Goal: Task Accomplishment & Management: Manage account settings

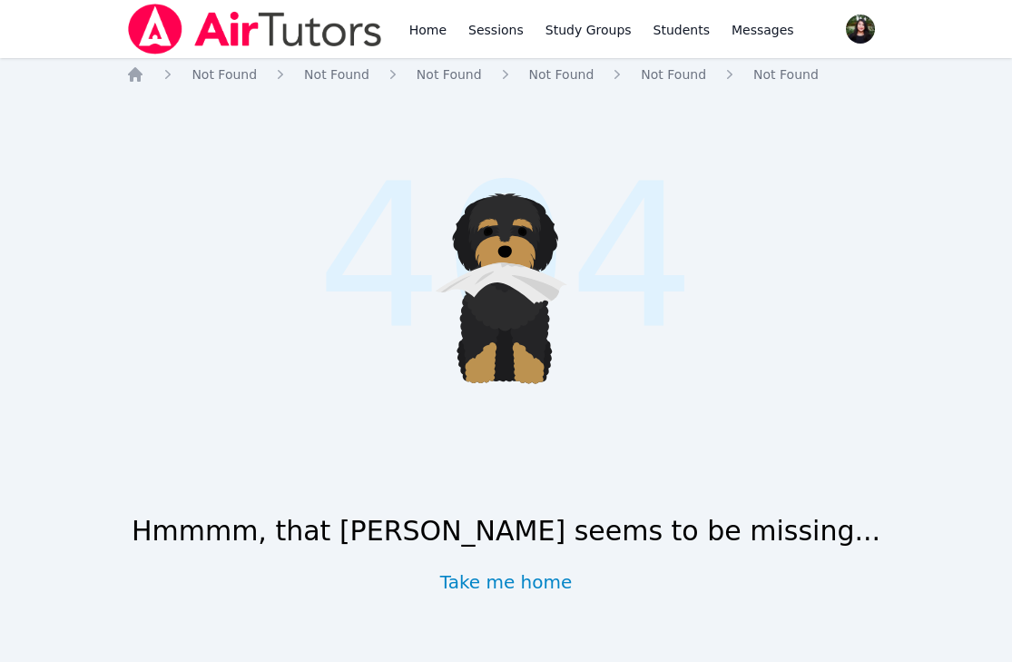
click at [307, 9] on img at bounding box center [254, 29] width 257 height 51
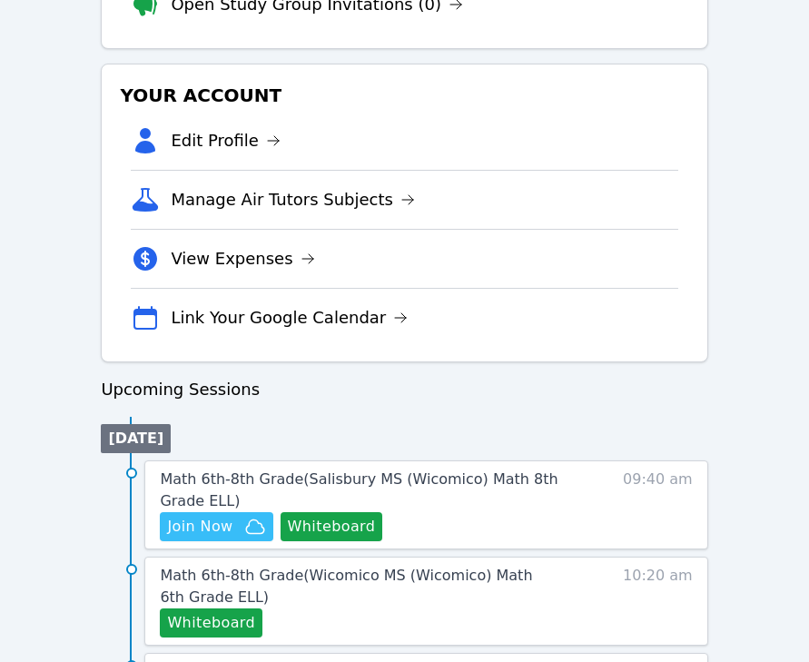
scroll to position [745, 0]
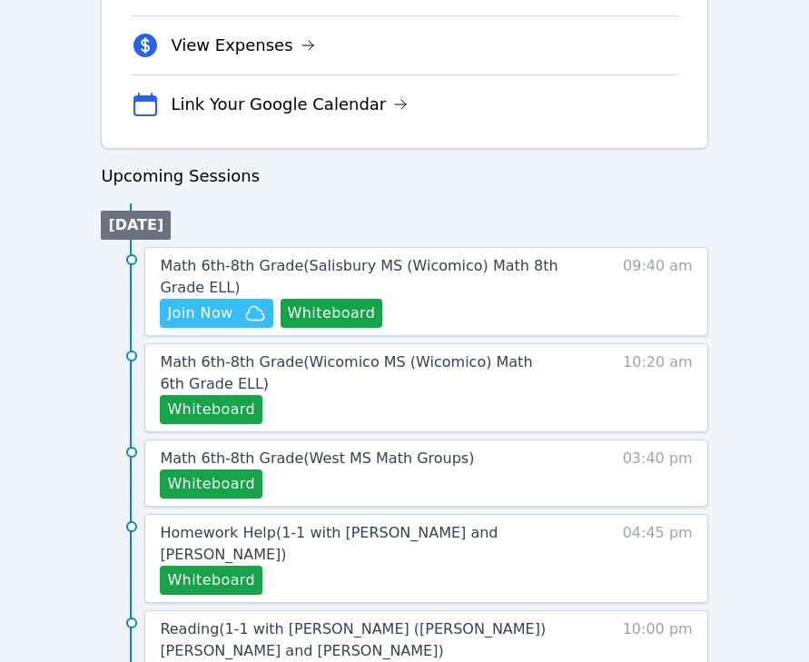
click at [327, 331] on div "Math 6th-8th Grade ( Salisbury MS (Wicomico) Math 8th Grade ELL ) Hidden Join N…" at bounding box center [425, 291] width 563 height 89
click at [326, 327] on button "Whiteboard" at bounding box center [331, 313] width 103 height 29
click at [428, 261] on span "Math 6th-8th Grade ( Salisbury MS (Wicomico) Math 8th Grade ELL )" at bounding box center [358, 276] width 397 height 39
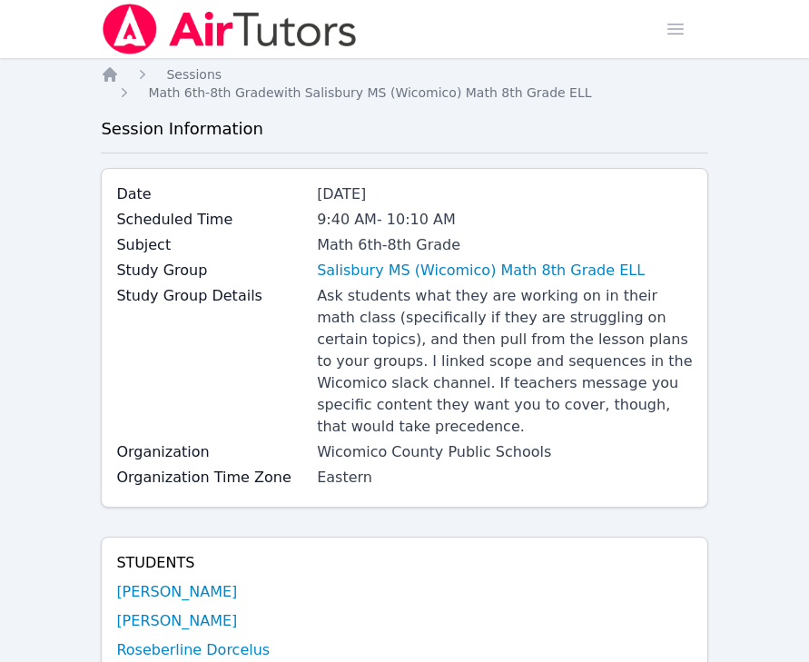
click at [140, 32] on img at bounding box center [229, 29] width 257 height 51
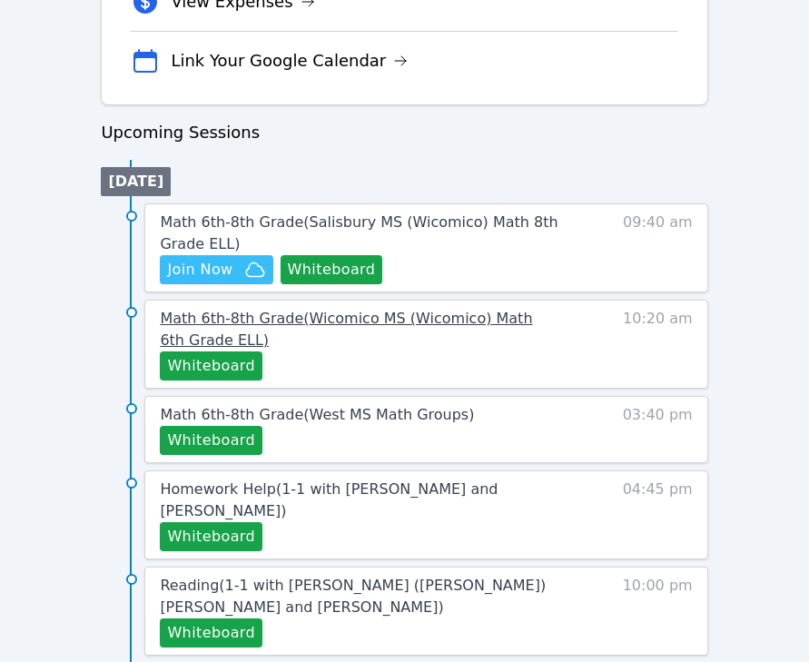
scroll to position [792, 0]
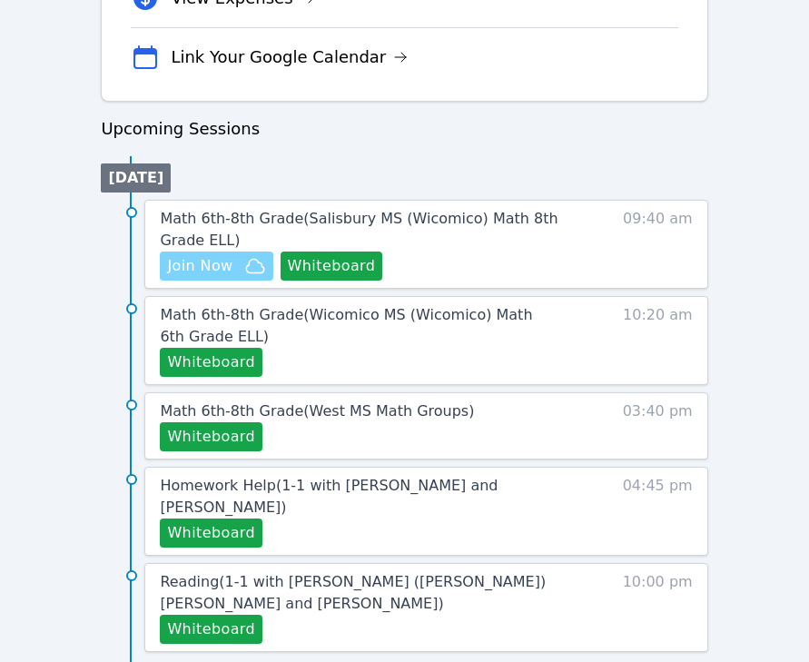
click at [248, 268] on icon "button" at bounding box center [255, 266] width 22 height 22
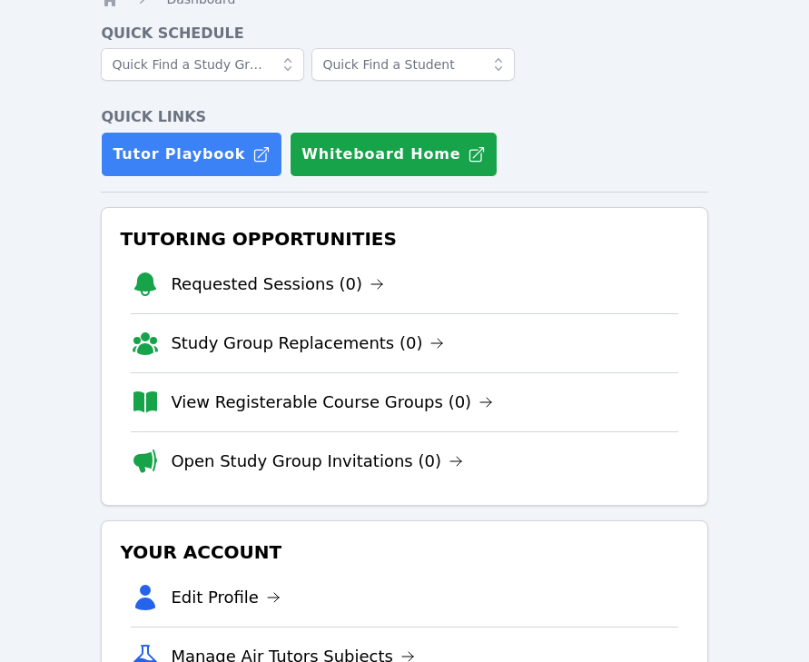
scroll to position [0, 0]
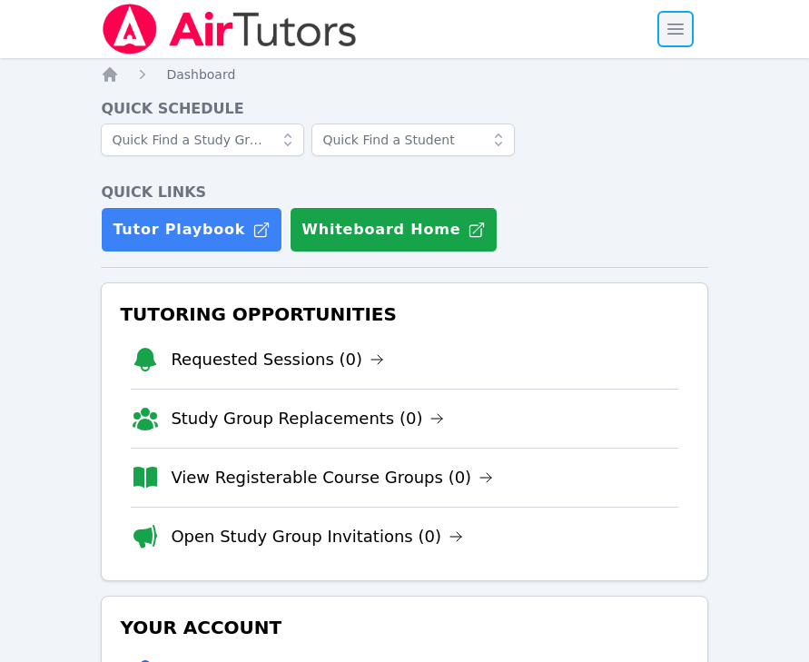
click at [671, 25] on span "button" at bounding box center [675, 29] width 40 height 40
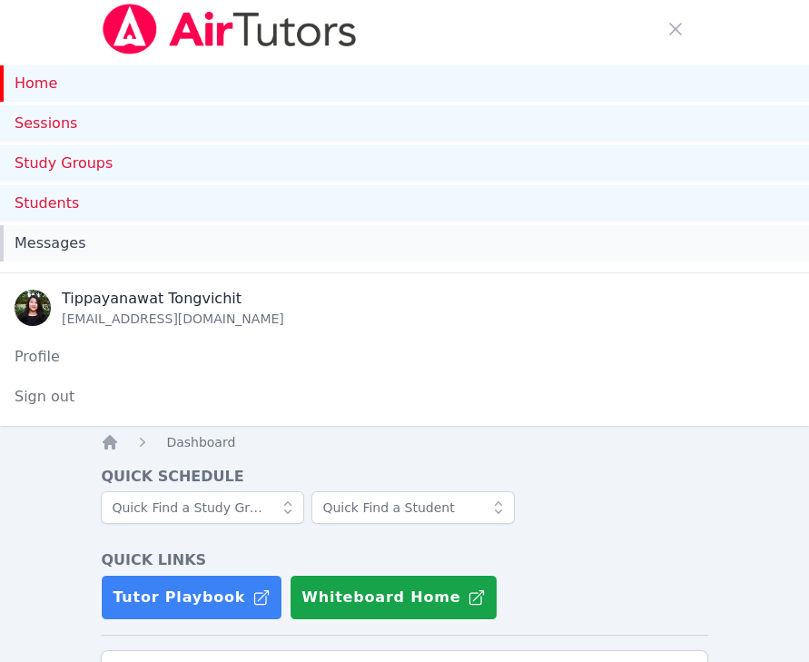
click at [120, 241] on div "Messages" at bounding box center [405, 243] width 780 height 22
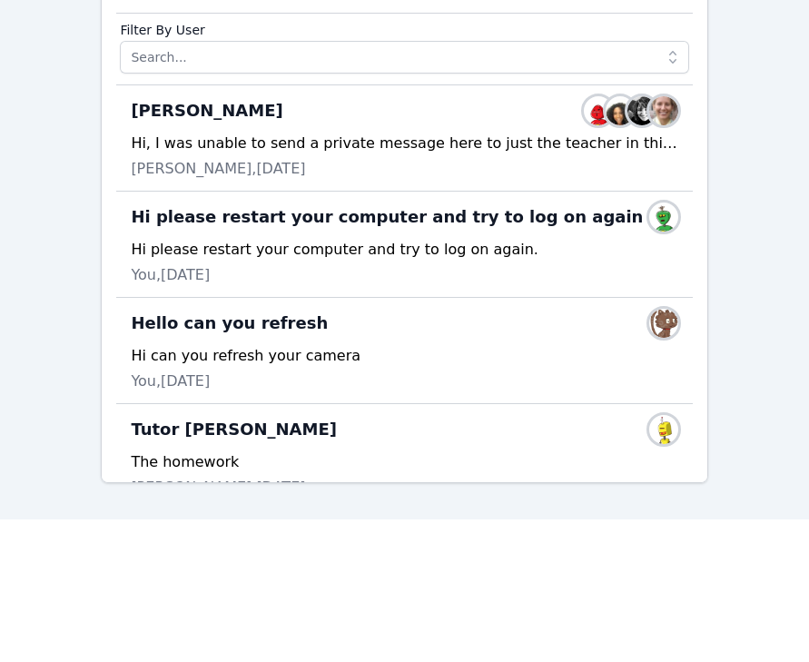
scroll to position [1, 0]
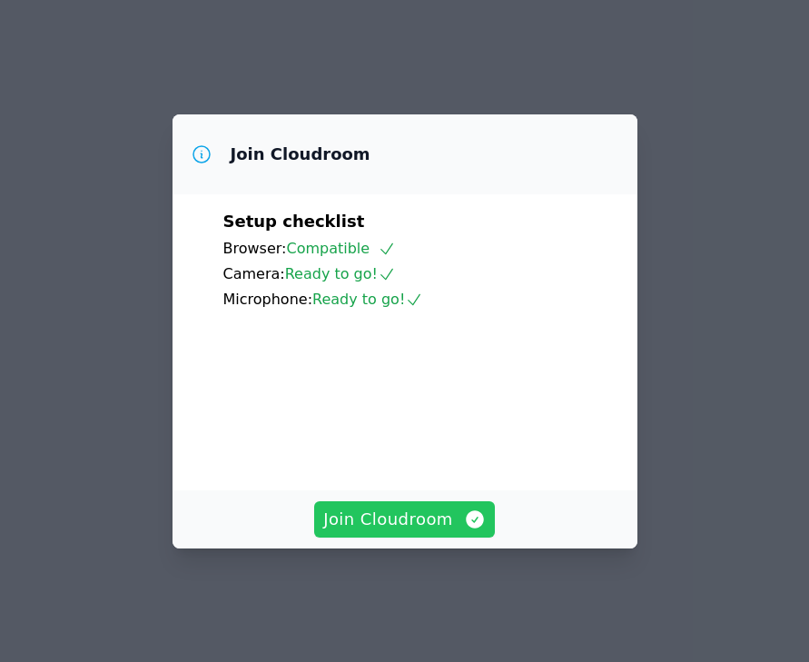
click at [419, 532] on span "Join Cloudroom" at bounding box center [404, 518] width 162 height 25
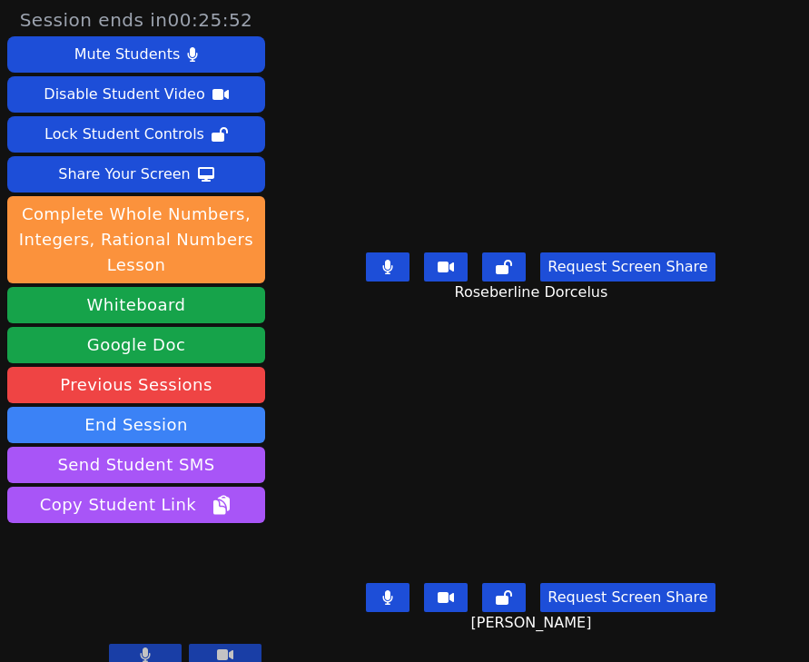
scroll to position [10, 0]
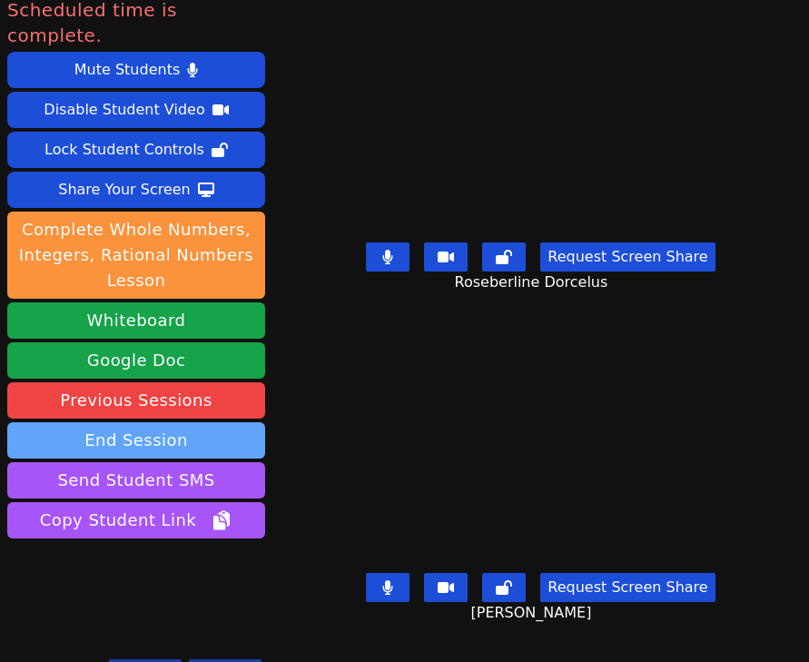
click at [236, 423] on button "End Session" at bounding box center [136, 440] width 258 height 36
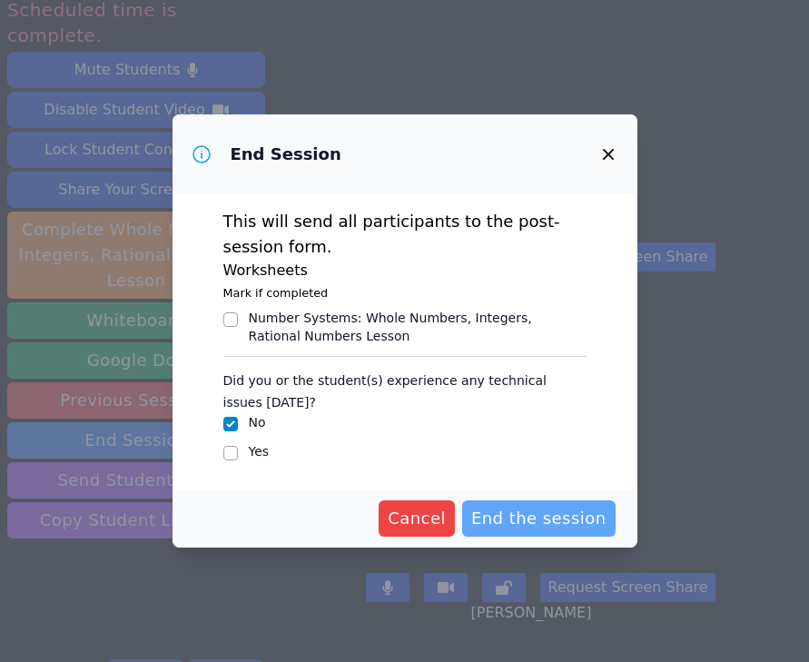
click at [505, 509] on span "End the session" at bounding box center [538, 517] width 135 height 25
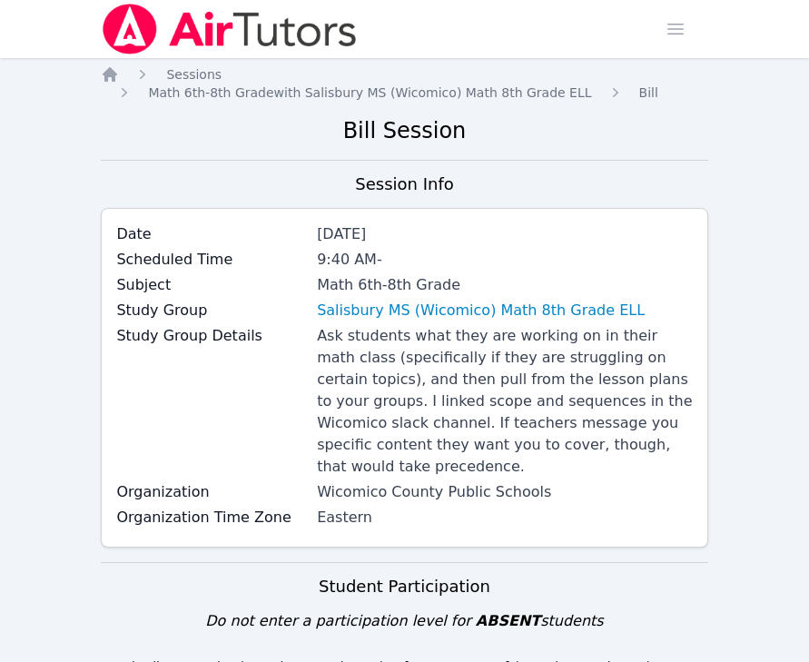
click at [151, 35] on img at bounding box center [229, 29] width 257 height 51
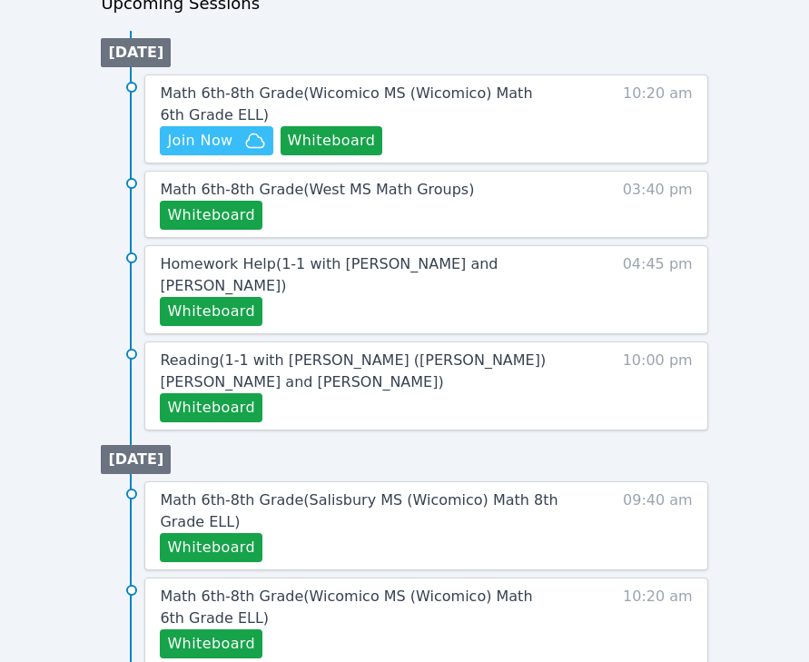
scroll to position [1013, 0]
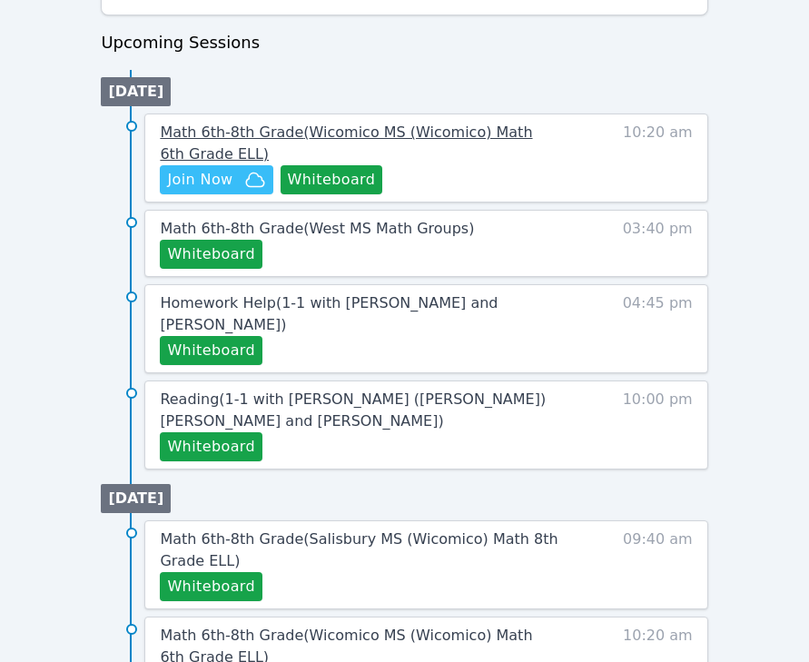
click at [301, 133] on span "Math 6th-8th Grade ( Wicomico MS (Wicomico) Math 6th Grade ELL )" at bounding box center [346, 142] width 372 height 39
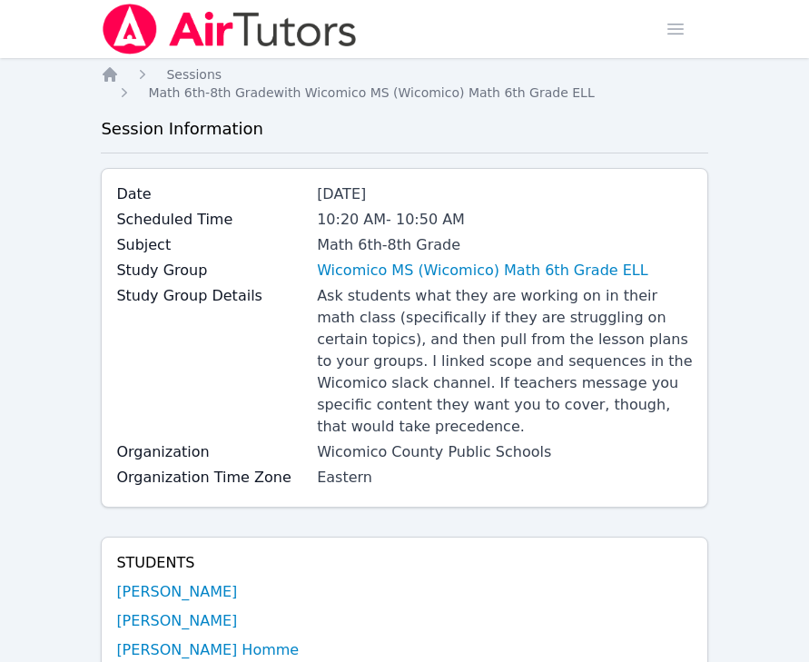
scroll to position [197, 0]
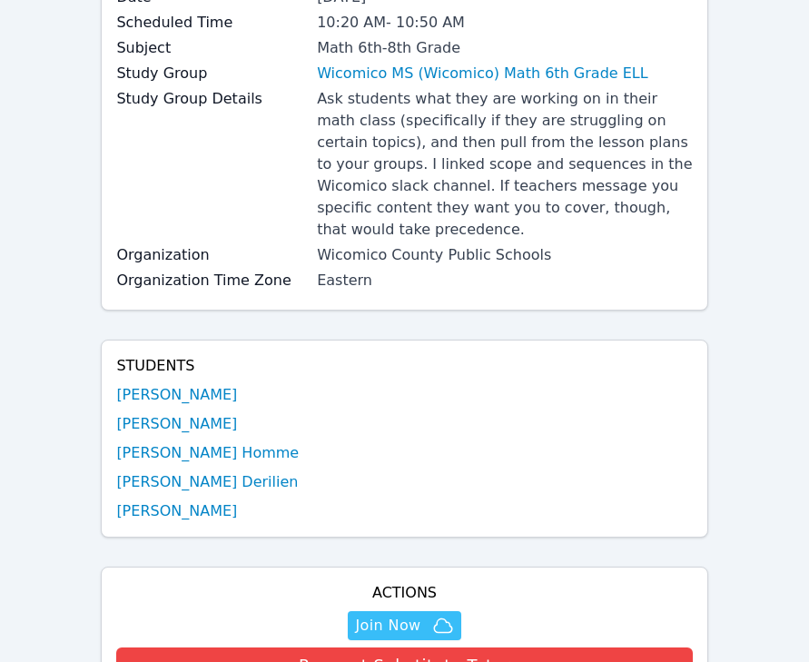
click at [208, 446] on ul "Ruth Joseph Benndji Deshommes Samuel Petit Homme Benza Derilien Tyriq Butler" at bounding box center [403, 453] width 575 height 138
click at [211, 442] on link "Samuel Petit Homme" at bounding box center [207, 453] width 182 height 22
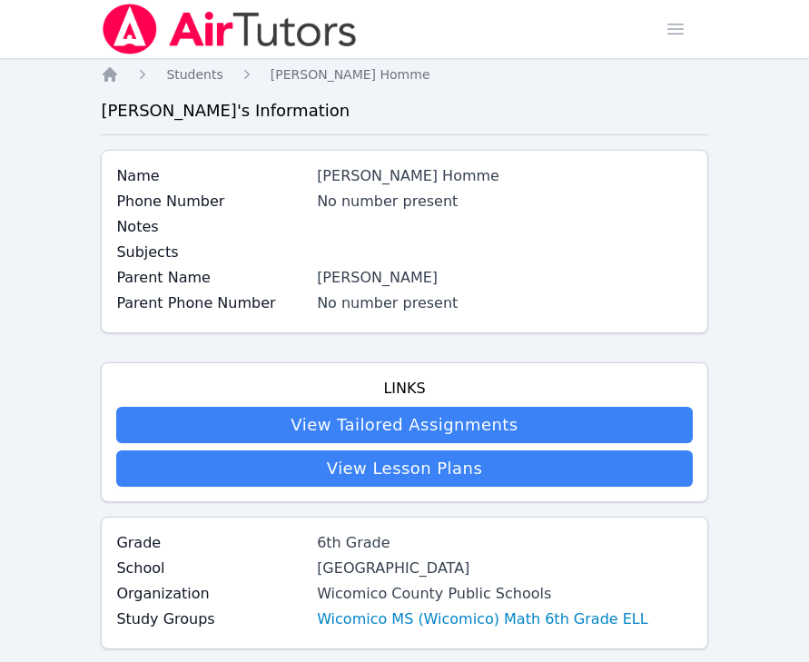
scroll to position [1188, 0]
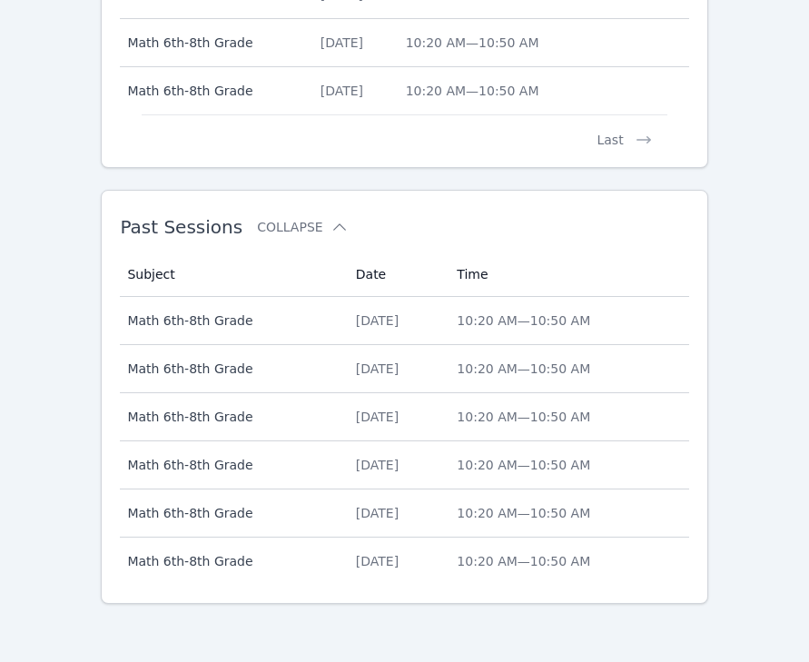
click at [292, 328] on span "Math 6th-8th Grade" at bounding box center [230, 320] width 206 height 18
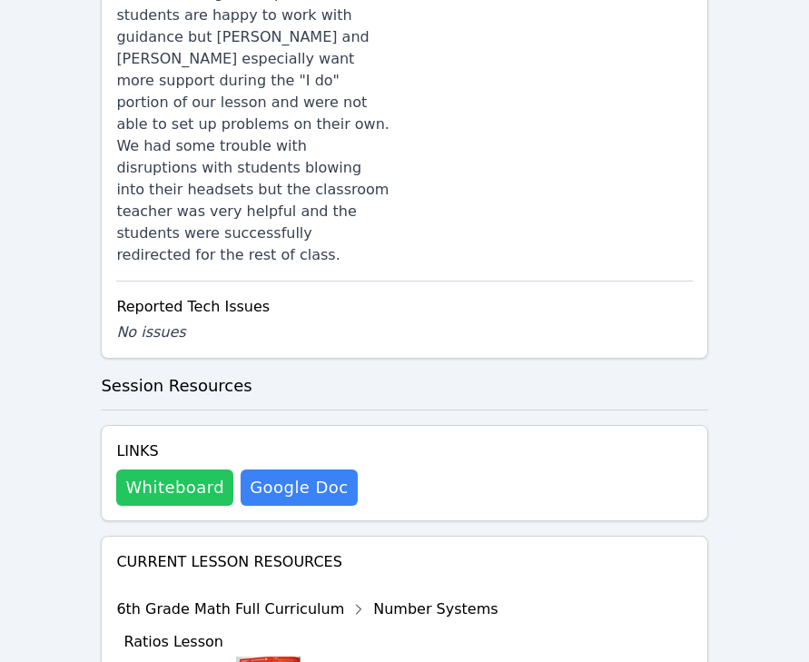
scroll to position [1737, 0]
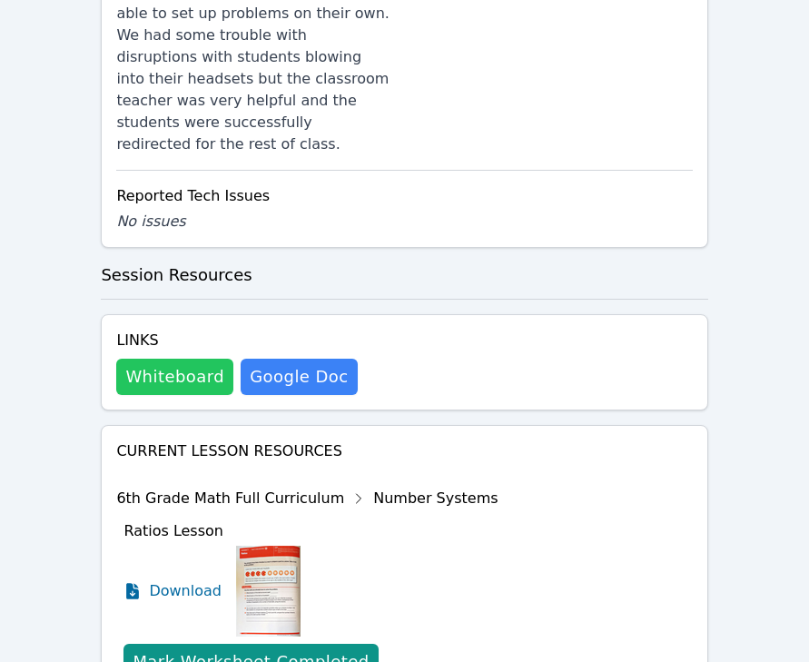
click at [191, 358] on button "Whiteboard" at bounding box center [174, 376] width 117 height 36
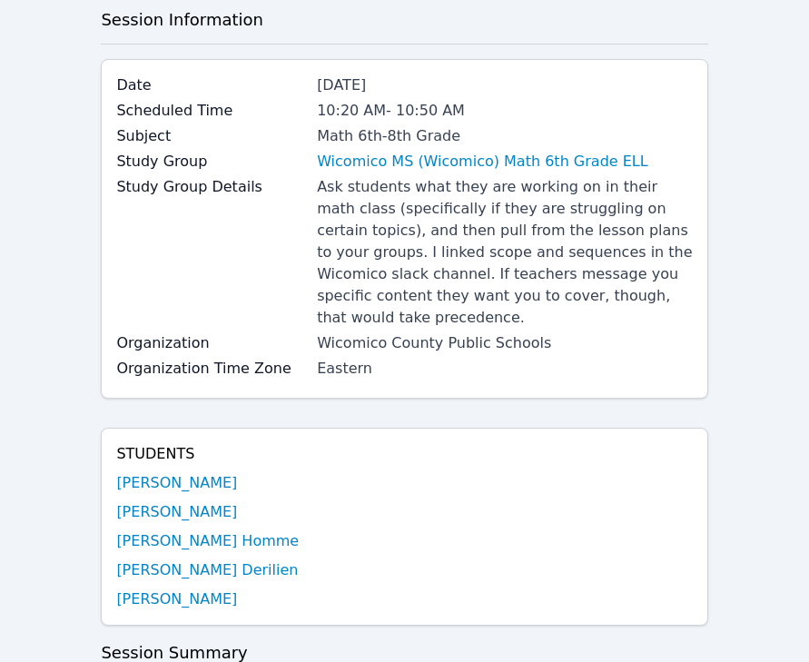
scroll to position [0, 0]
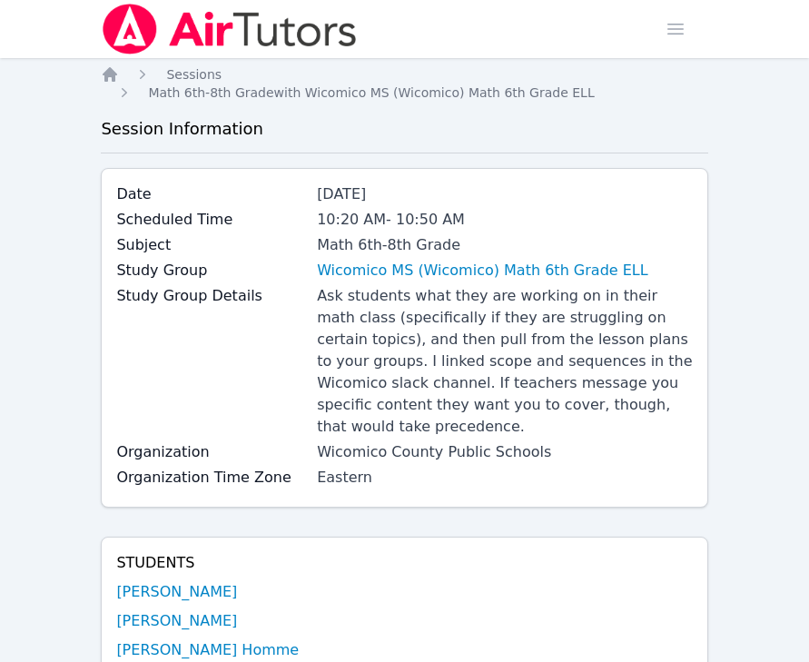
click at [132, 33] on img at bounding box center [229, 29] width 257 height 51
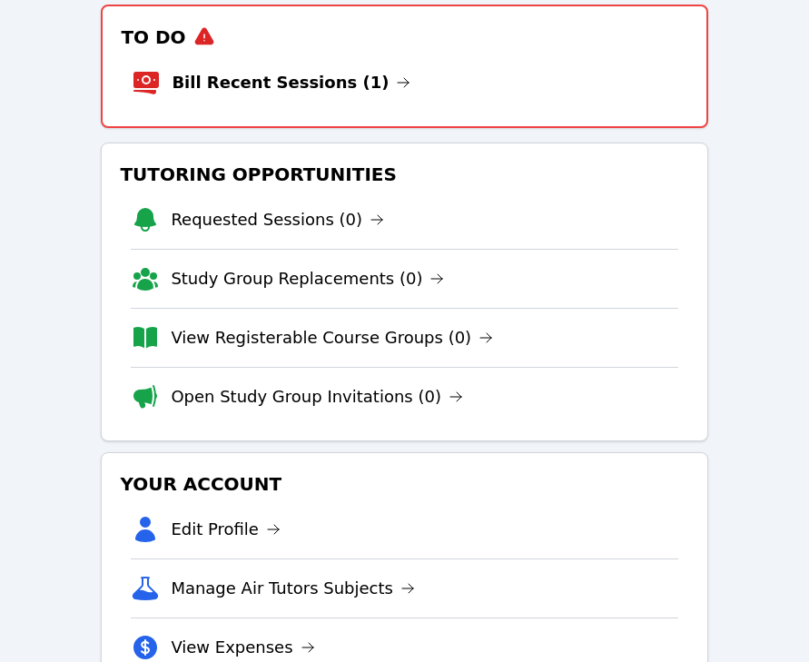
scroll to position [209, 0]
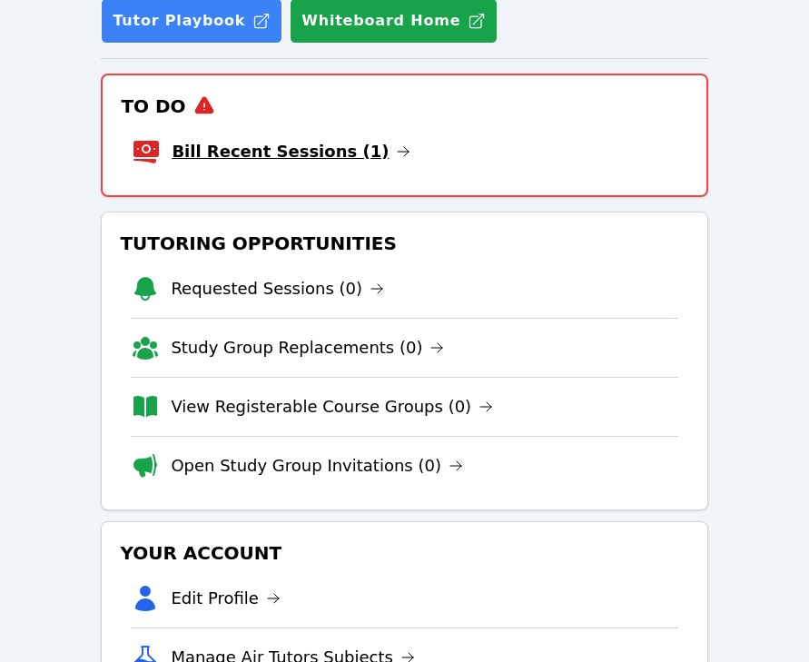
click at [276, 152] on link "Bill Recent Sessions (1)" at bounding box center [291, 151] width 239 height 25
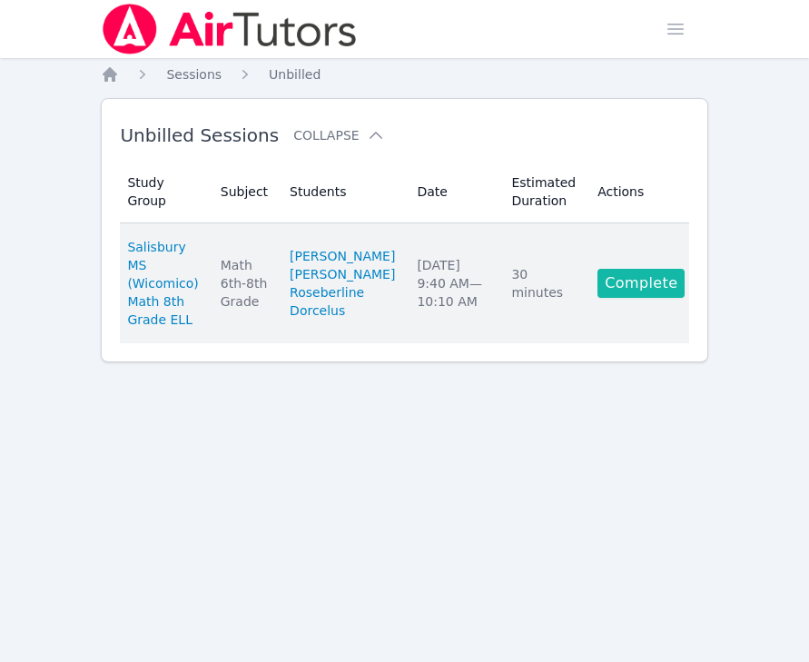
click at [625, 298] on link "Complete" at bounding box center [640, 283] width 87 height 29
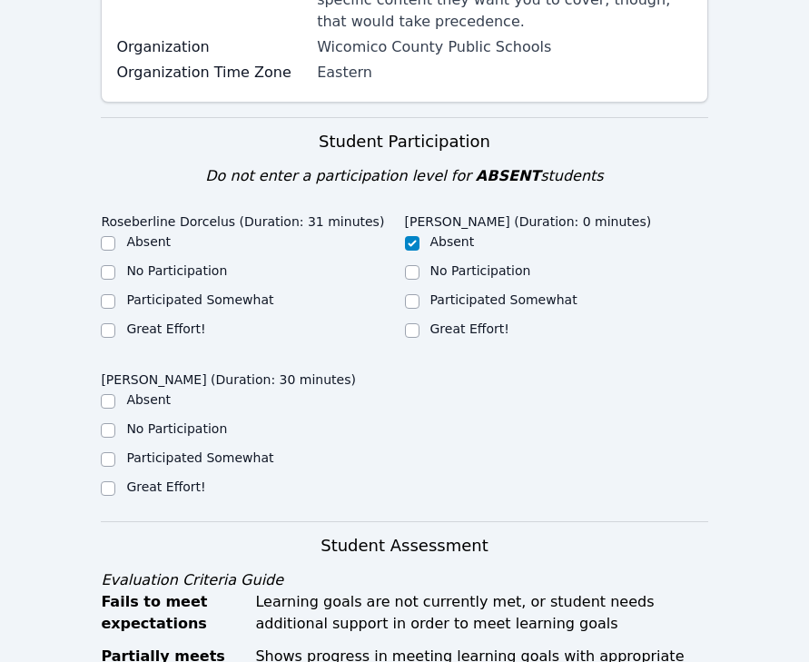
scroll to position [1190, 0]
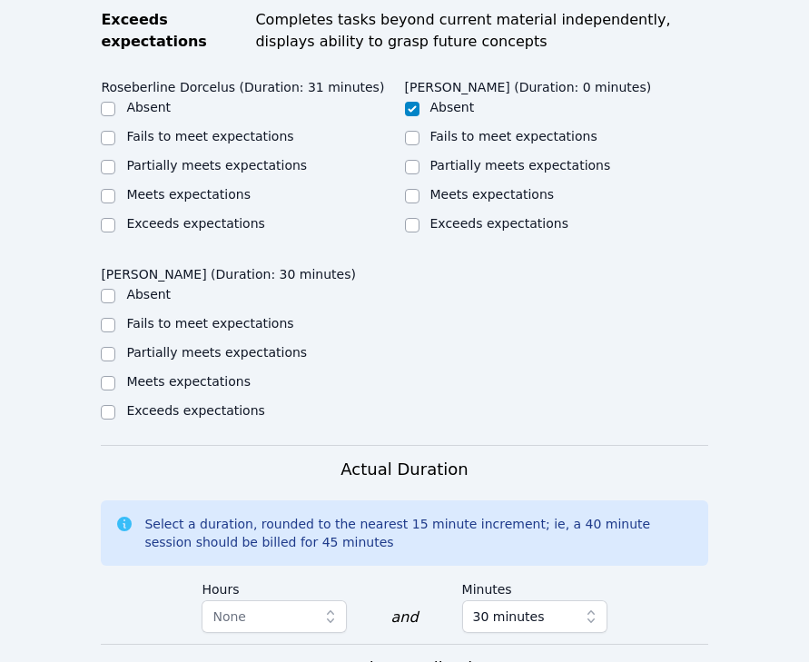
click at [120, 199] on div "Meets expectations" at bounding box center [252, 196] width 303 height 22
click at [102, 201] on input "Meets expectations" at bounding box center [108, 196] width 15 height 15
checkbox input "true"
click at [107, 379] on input "Meets expectations" at bounding box center [108, 383] width 15 height 15
checkbox input "true"
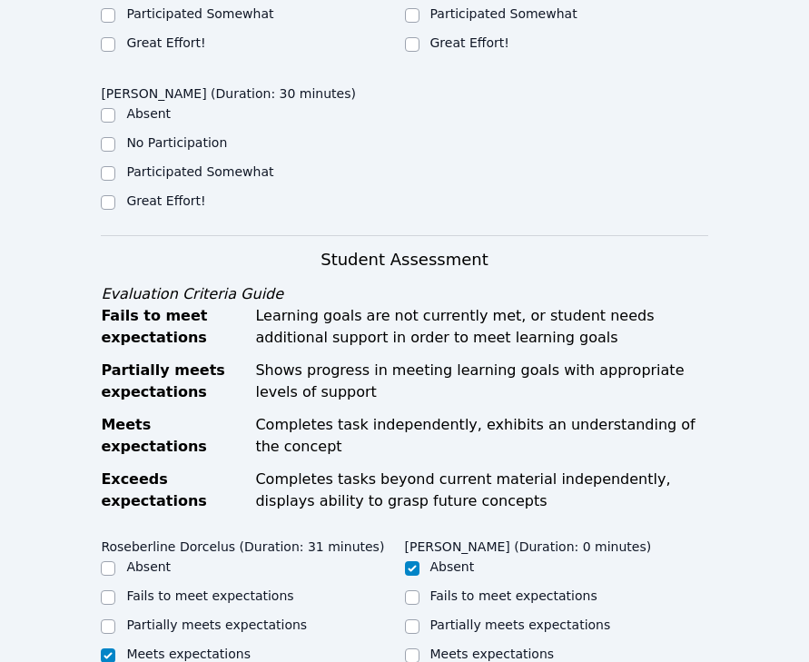
scroll to position [583, 0]
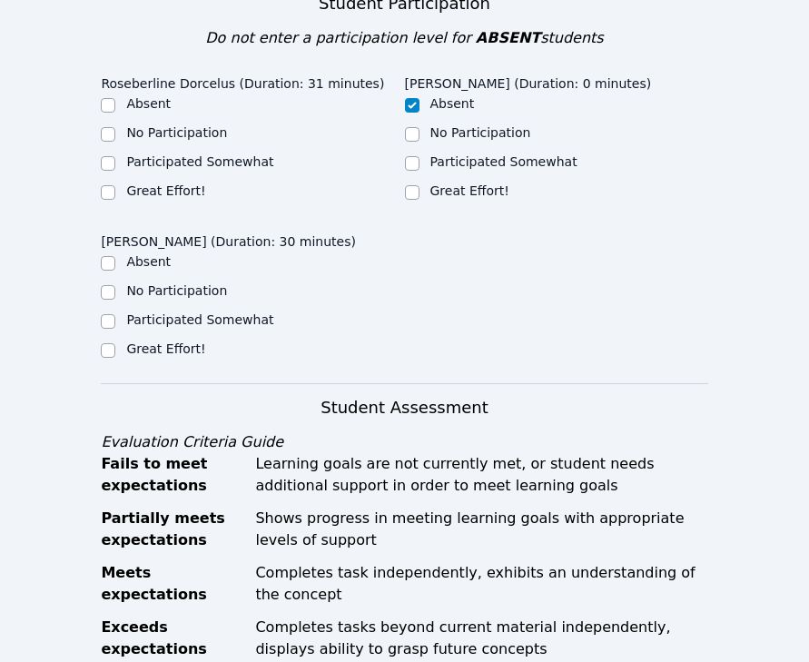
click at [150, 350] on label "Great Effort!" at bounding box center [165, 348] width 79 height 15
click at [115, 350] on input "Great Effort!" at bounding box center [108, 350] width 15 height 15
checkbox input "true"
click at [145, 188] on label "Great Effort!" at bounding box center [165, 190] width 79 height 15
click at [115, 188] on input "Great Effort!" at bounding box center [108, 192] width 15 height 15
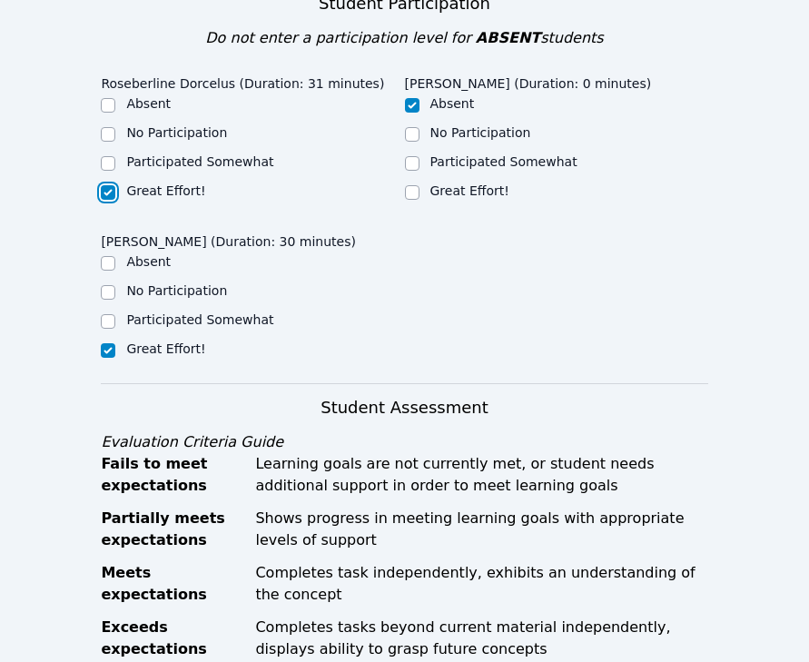
checkbox input "true"
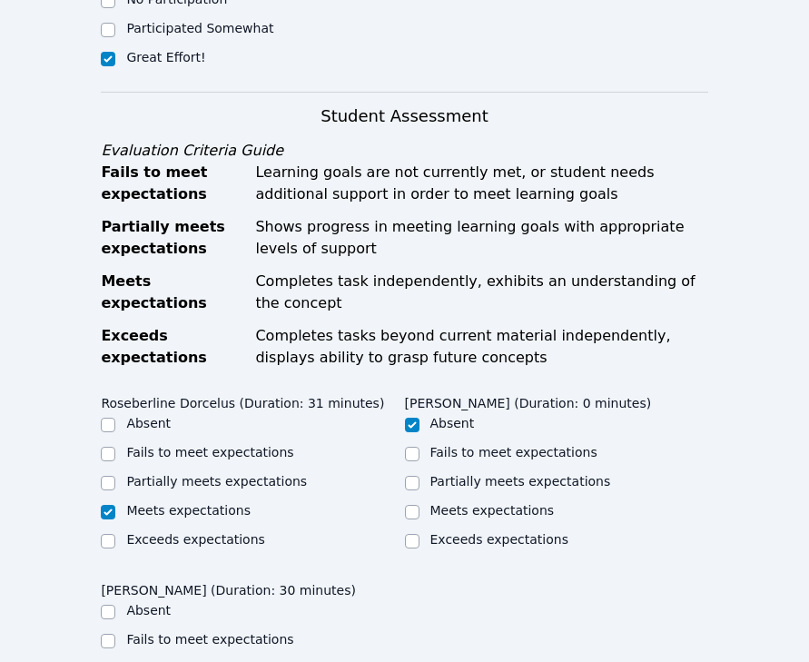
scroll to position [1469, 0]
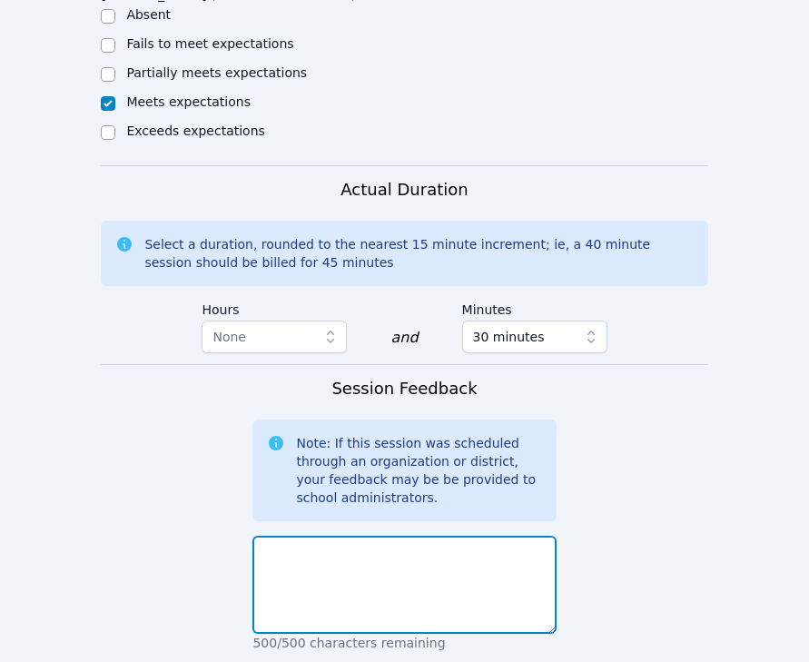
click at [393, 587] on textarea at bounding box center [403, 584] width 303 height 98
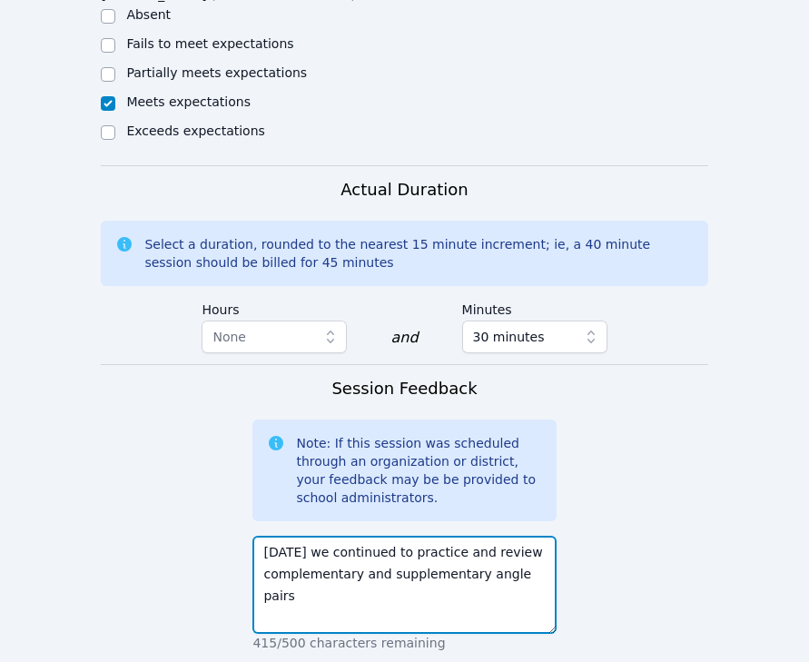
click at [546, 566] on textarea "Today we continued to practice and review complementary and supplementary angle…" at bounding box center [403, 584] width 303 height 98
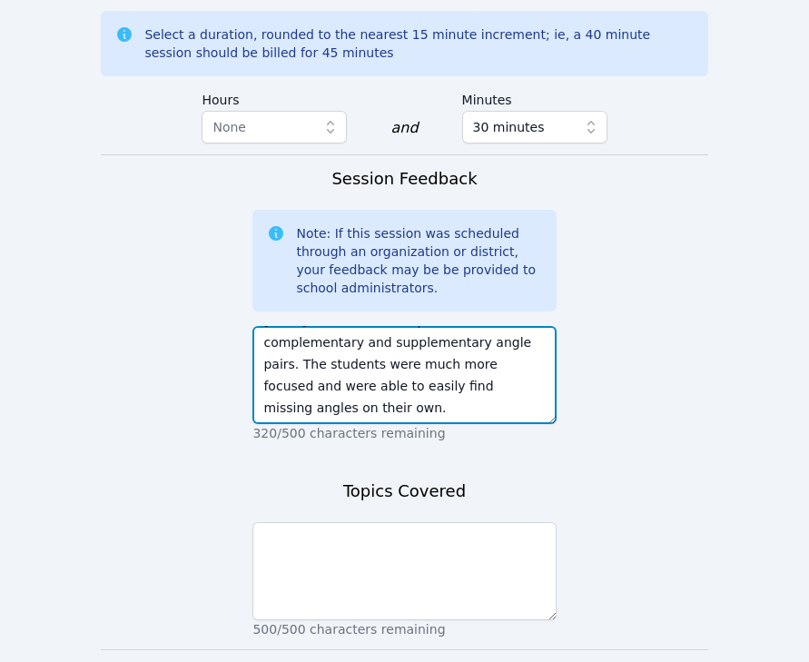
scroll to position [1805, 0]
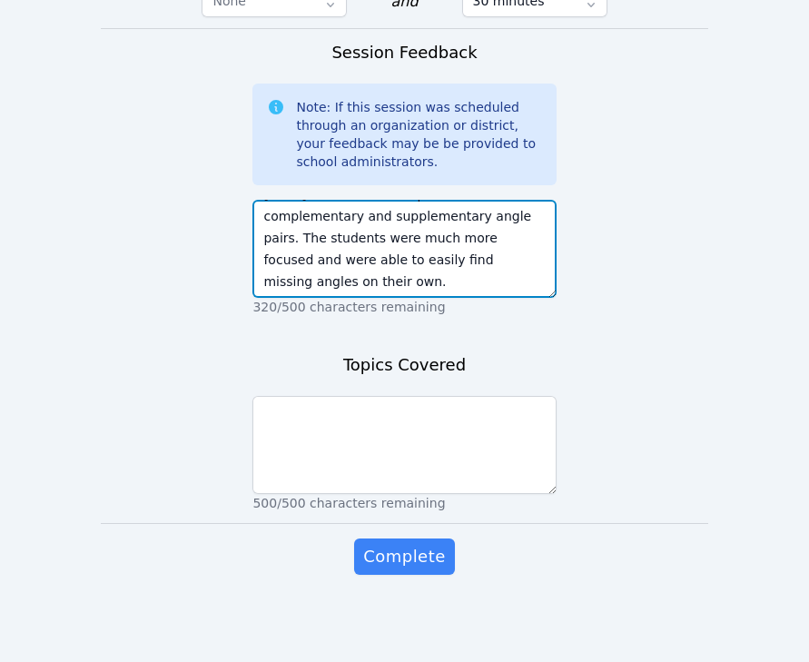
drag, startPoint x: 537, startPoint y: 217, endPoint x: 261, endPoint y: 217, distance: 275.9
click at [261, 217] on textarea "Today we continued to practice and review complementary and supplementary angle…" at bounding box center [403, 249] width 303 height 98
click at [318, 298] on p "320/500 characters remaining" at bounding box center [403, 307] width 303 height 18
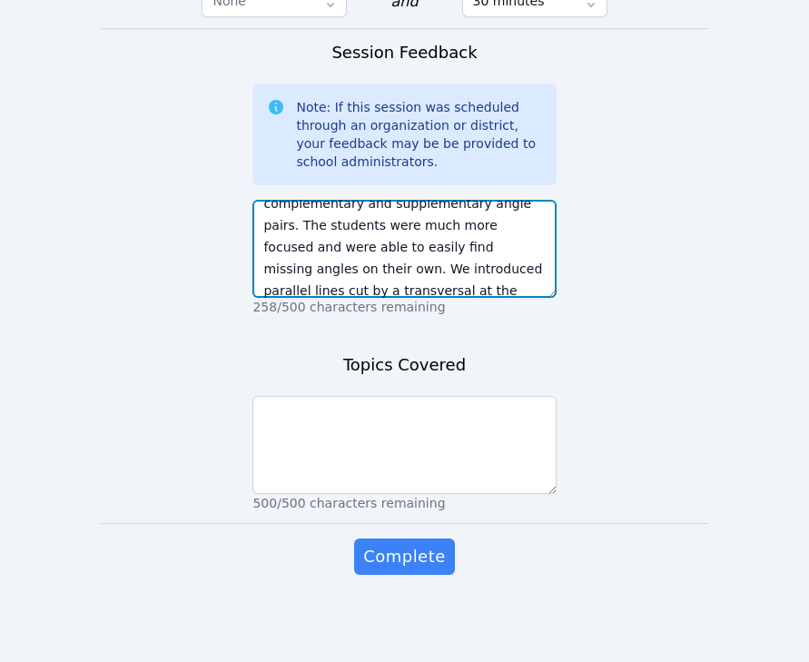
type textarea "Today we continued to practice and review complementary and supplementary angle…"
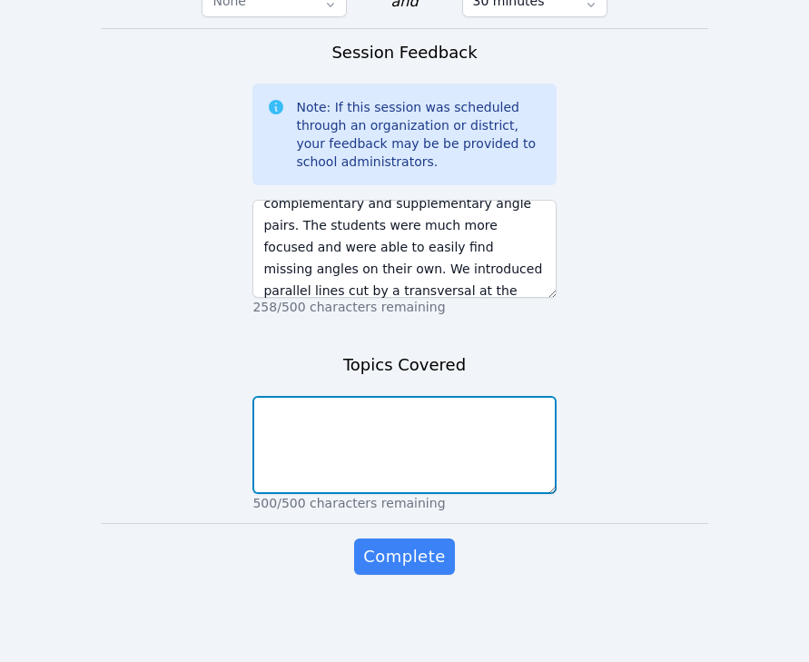
click at [341, 426] on textarea at bounding box center [403, 445] width 303 height 98
paste textarea "complementary and supplementary angle pairs"
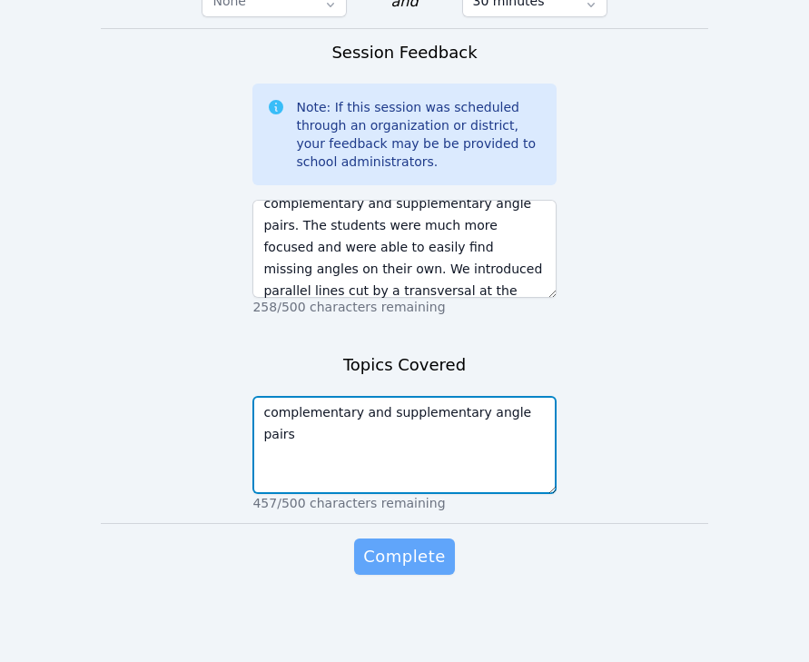
type textarea "complementary and supplementary angle pairs"
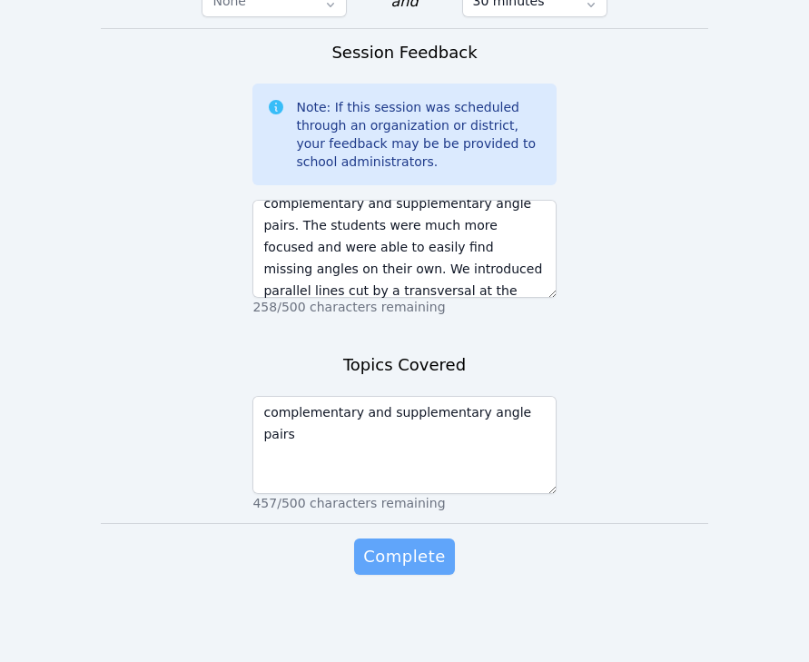
click at [406, 553] on span "Complete" at bounding box center [404, 556] width 82 height 25
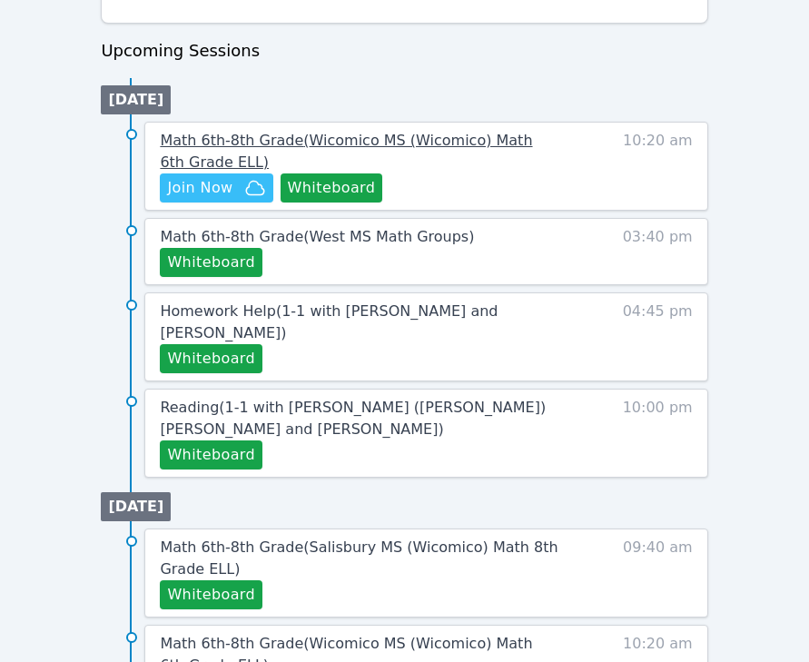
scroll to position [872, 0]
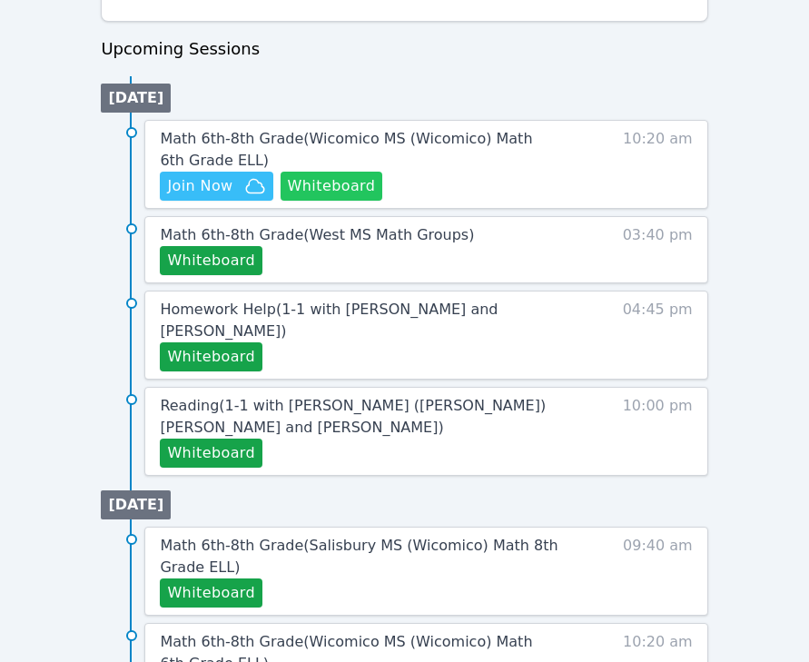
click at [297, 189] on button "Whiteboard" at bounding box center [331, 186] width 103 height 29
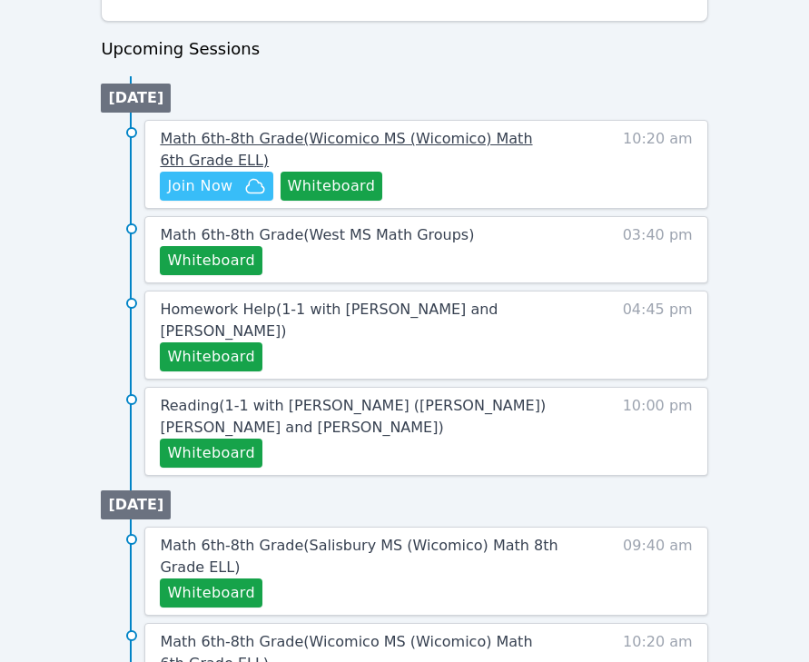
click at [454, 137] on span "Math 6th-8th Grade ( Wicomico MS (Wicomico) Math 6th Grade ELL )" at bounding box center [346, 149] width 372 height 39
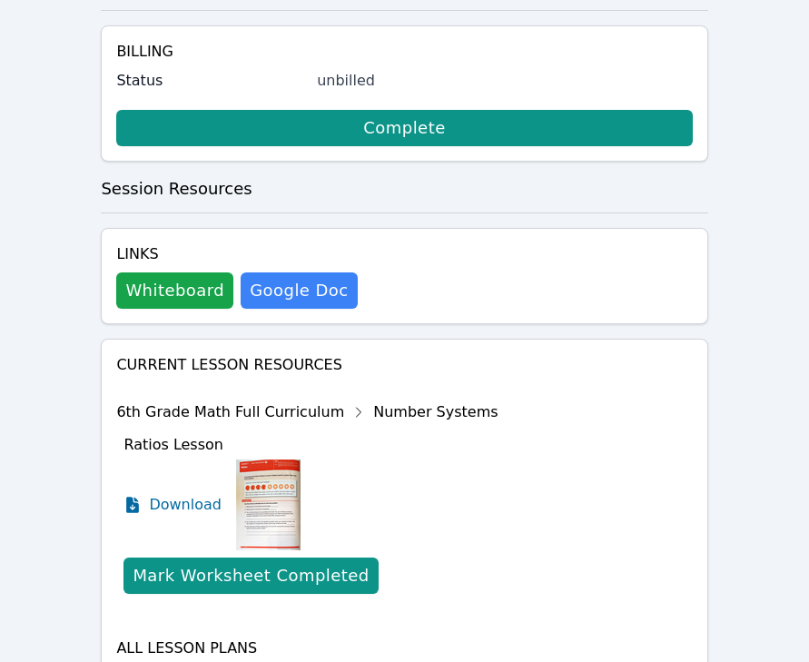
scroll to position [1033, 0]
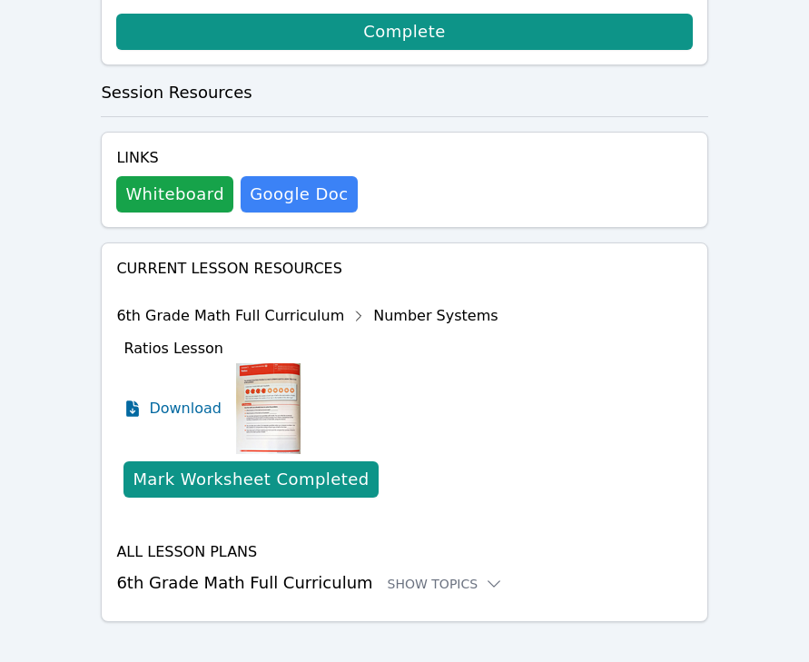
click at [414, 588] on div "Current Lesson Resources 6th Grade Math Full Curriculum Number Systems Ratios L…" at bounding box center [404, 431] width 606 height 379
click at [415, 574] on div "Show Topics" at bounding box center [445, 583] width 116 height 18
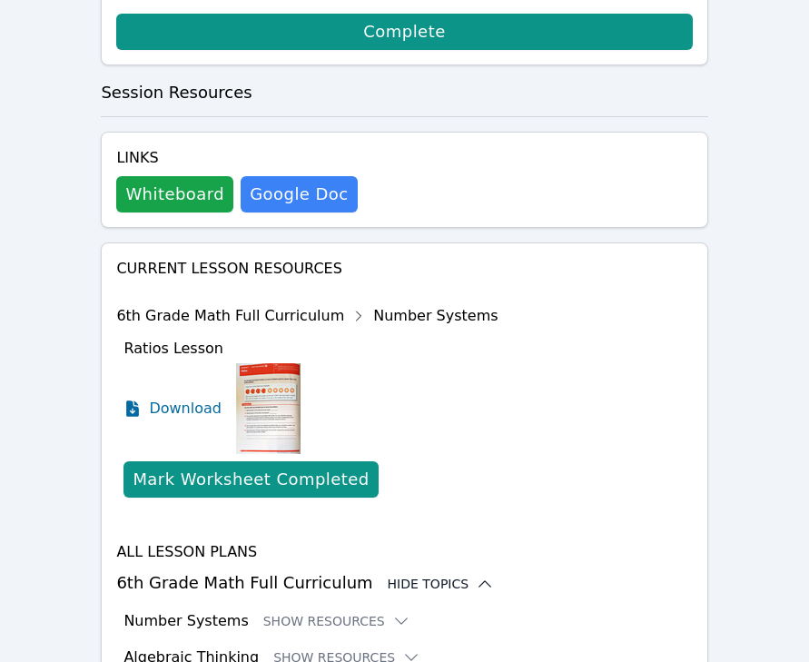
scroll to position [1182, 0]
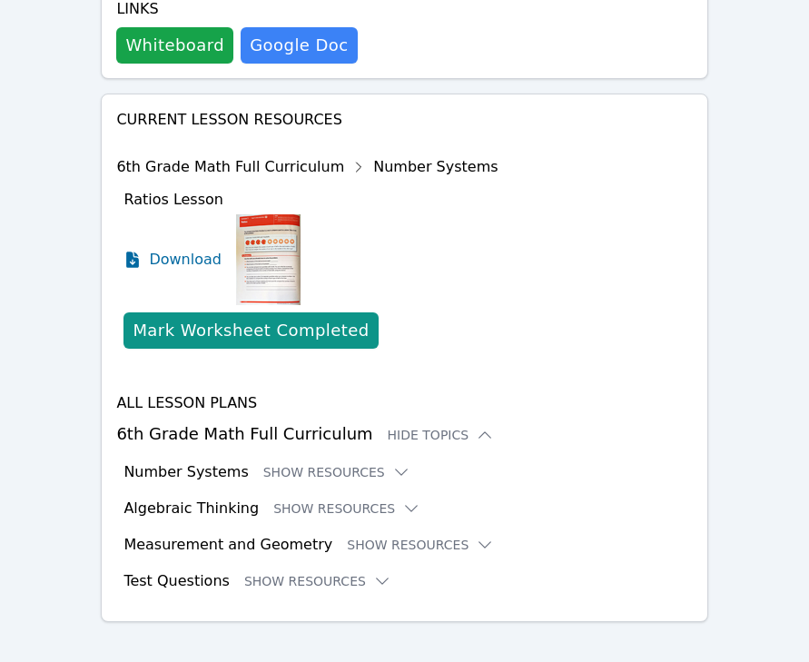
click at [360, 514] on div "All Lesson Plans 6th Grade Math Full Curriculum Hide Topics Number Systems Show…" at bounding box center [403, 492] width 575 height 200
click at [372, 535] on button "Show Resources" at bounding box center [420, 544] width 147 height 18
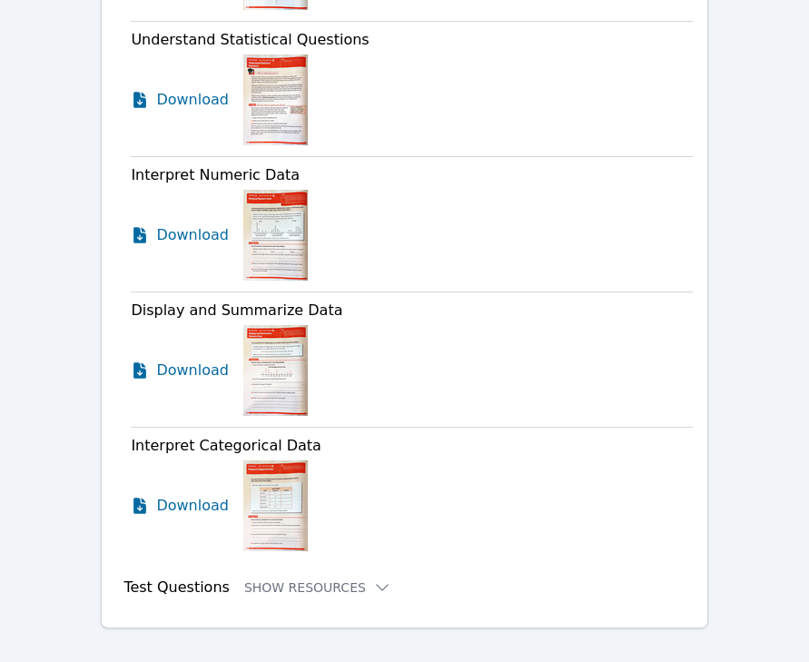
scroll to position [2412, 0]
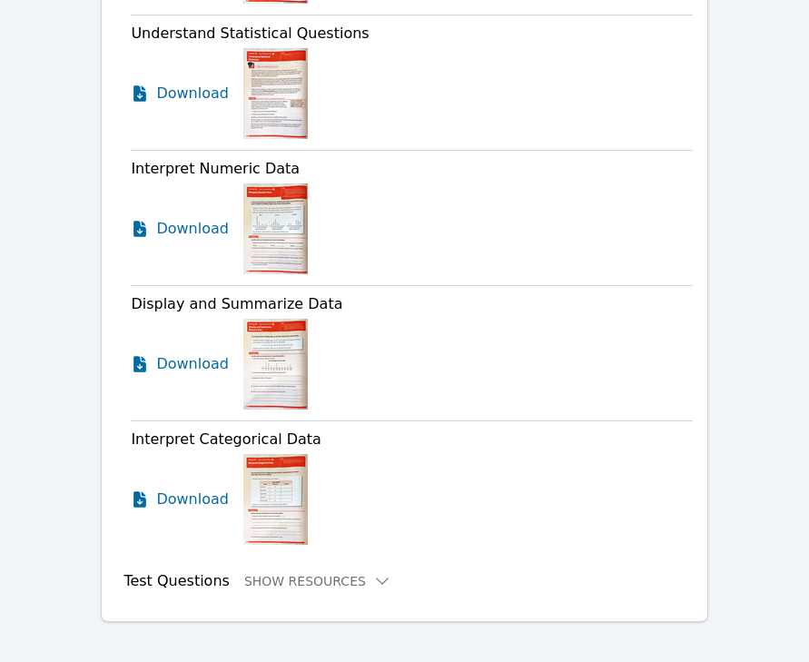
drag, startPoint x: 276, startPoint y: 553, endPoint x: 294, endPoint y: 494, distance: 61.7
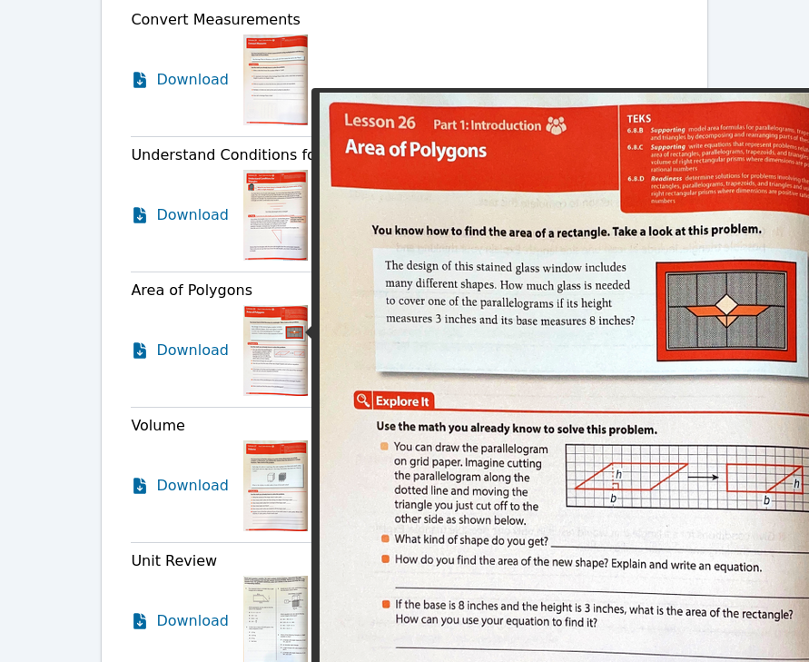
scroll to position [1869, 0]
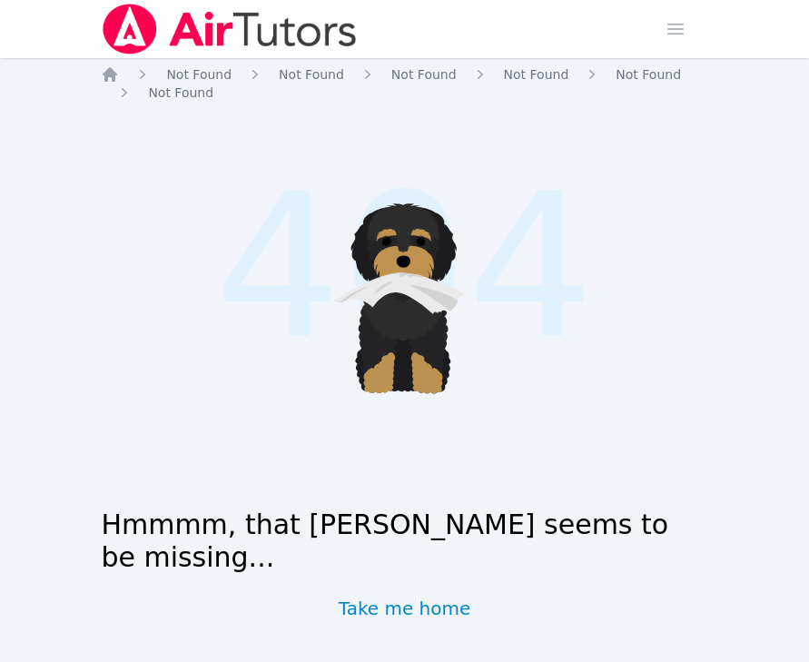
click at [217, 12] on img at bounding box center [229, 29] width 257 height 51
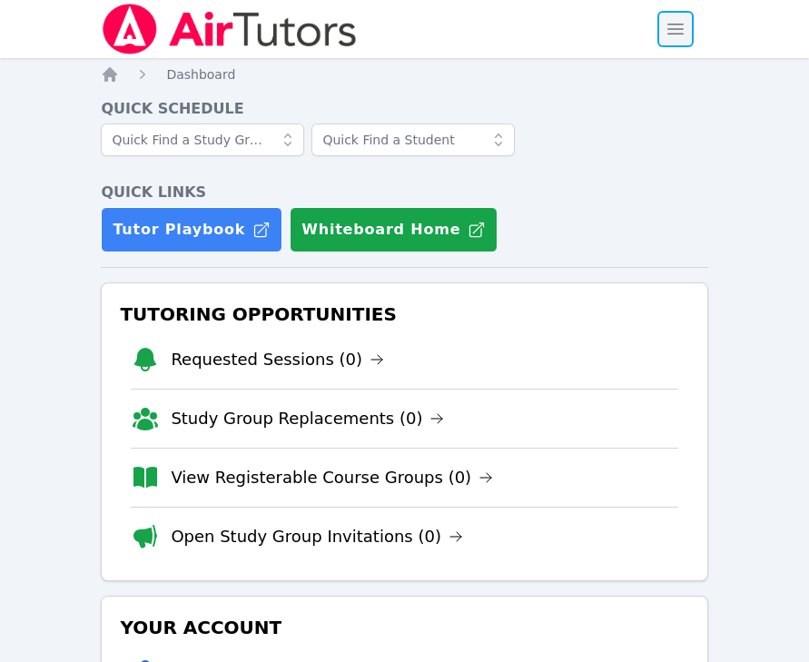
click at [672, 25] on span "button" at bounding box center [675, 29] width 40 height 40
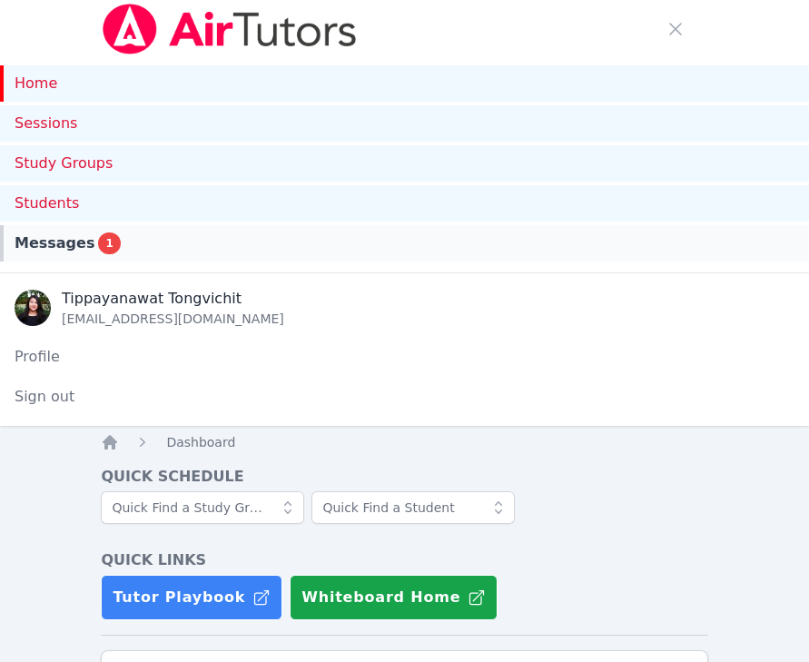
click at [68, 229] on link "Messages 1" at bounding box center [404, 243] width 809 height 36
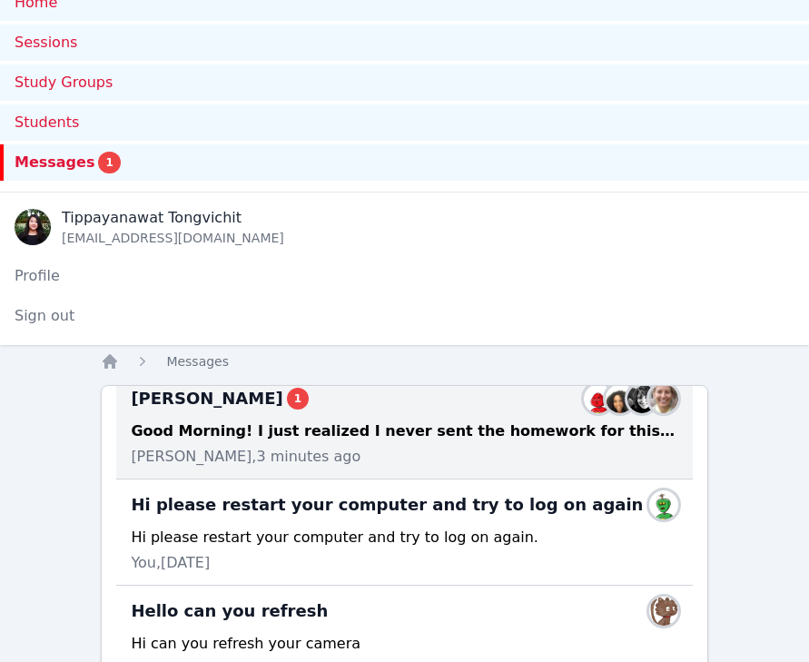
scroll to position [145, 0]
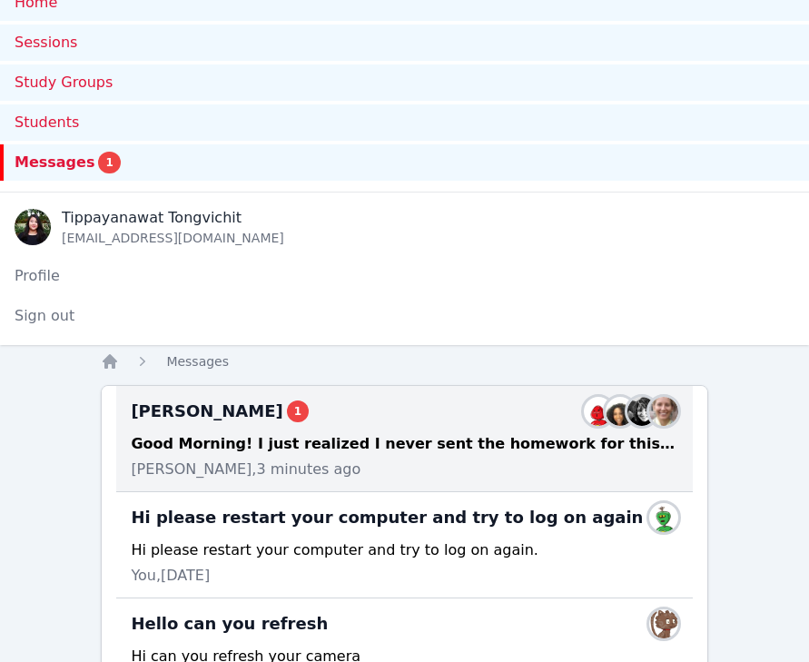
click at [289, 446] on div "Good Morning! I just realized I never sent the homework for this week. I have a…" at bounding box center [404, 444] width 546 height 22
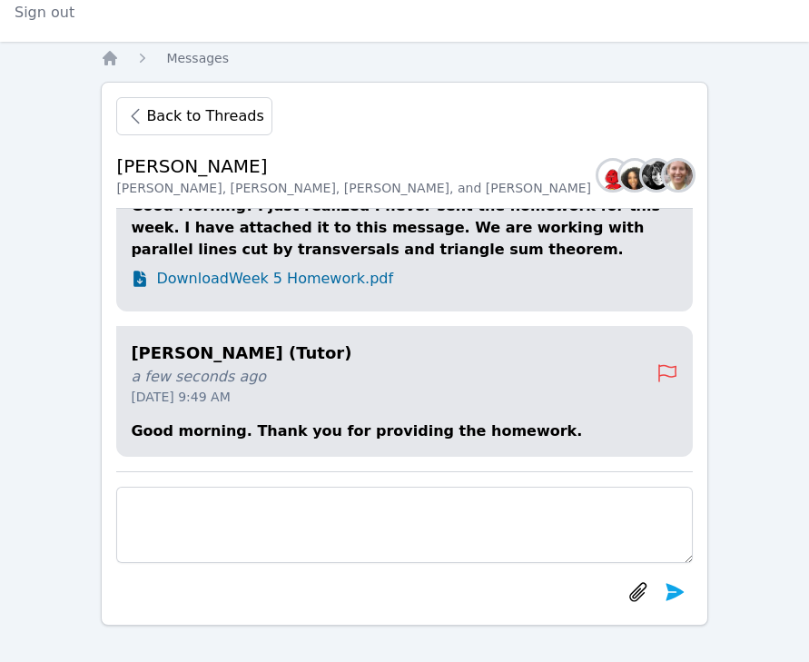
click at [300, 426] on div "Michelle Dupin (Tutor) a few seconds ago Sep 30, 2025 9:49 AM Good morning. Tha…" at bounding box center [403, 340] width 575 height 262
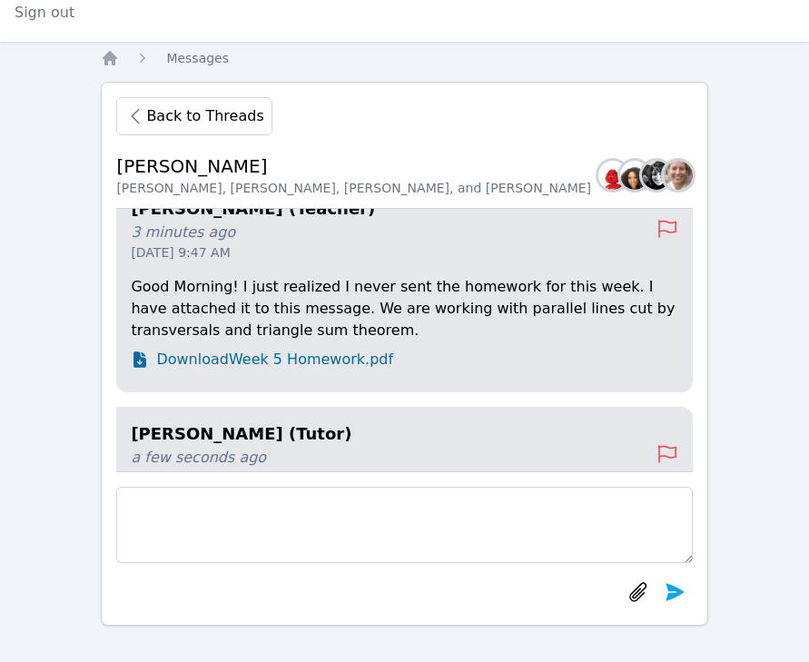
scroll to position [-78, 0]
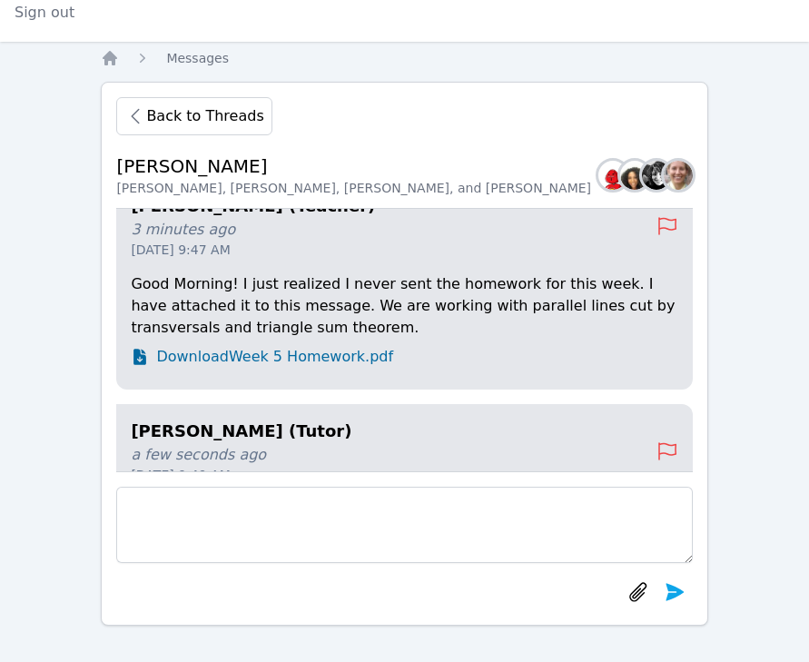
click at [247, 349] on span "Download Week 5 Homework.pdf" at bounding box center [274, 357] width 237 height 22
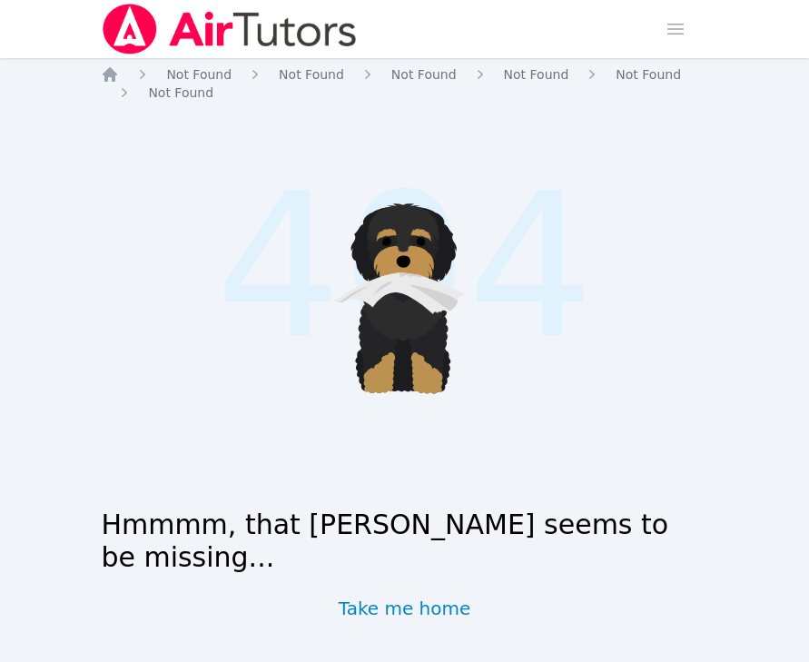
click at [154, 29] on img at bounding box center [229, 29] width 257 height 51
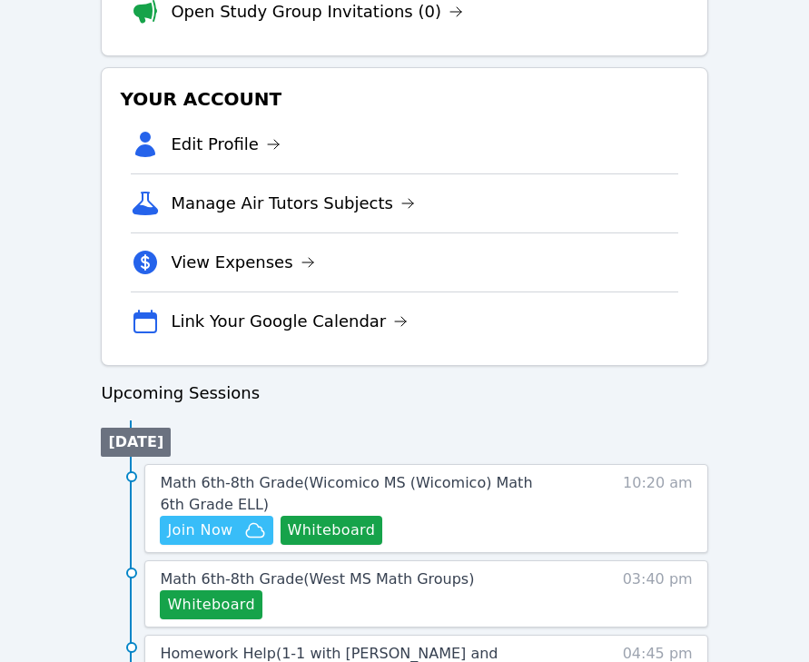
scroll to position [1013, 0]
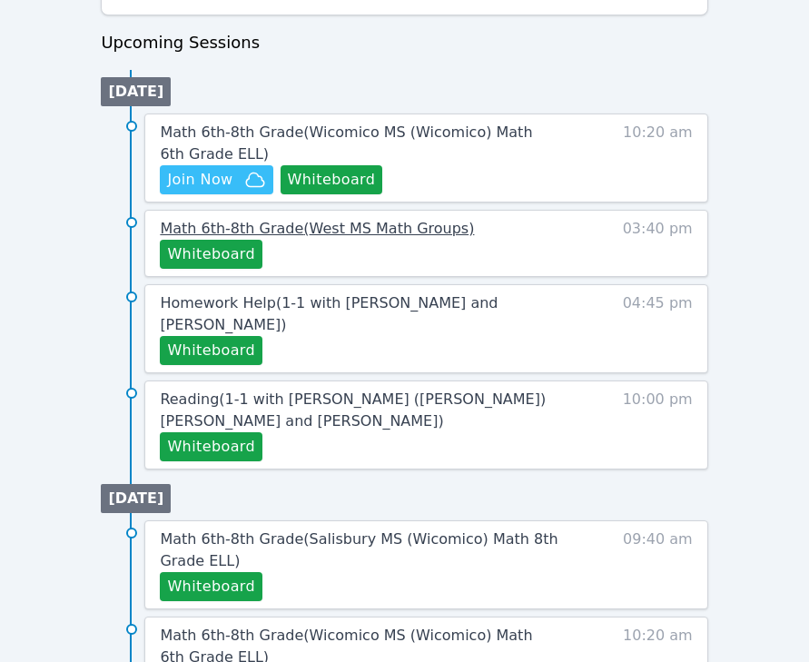
click at [221, 228] on span "Math 6th-8th Grade ( West MS Math Groups )" at bounding box center [317, 228] width 314 height 17
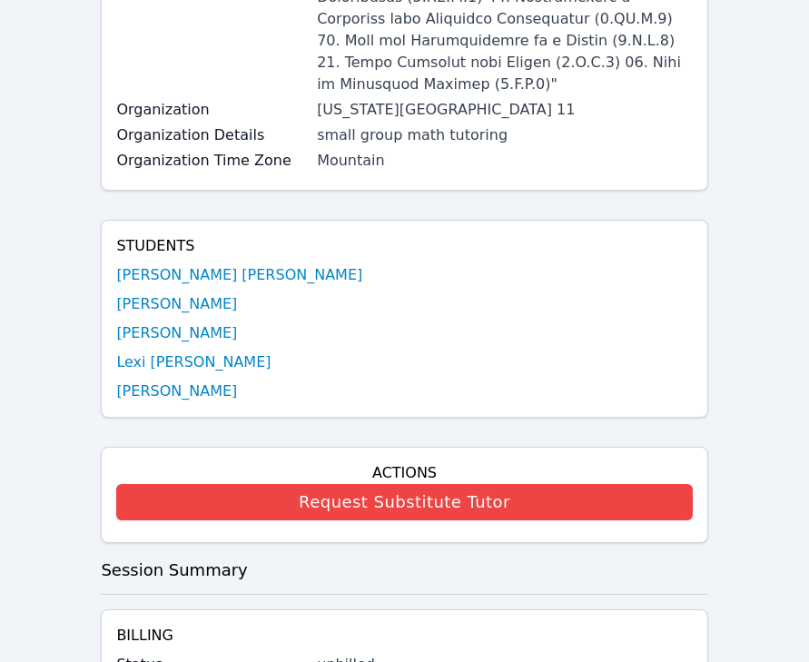
scroll to position [549, 0]
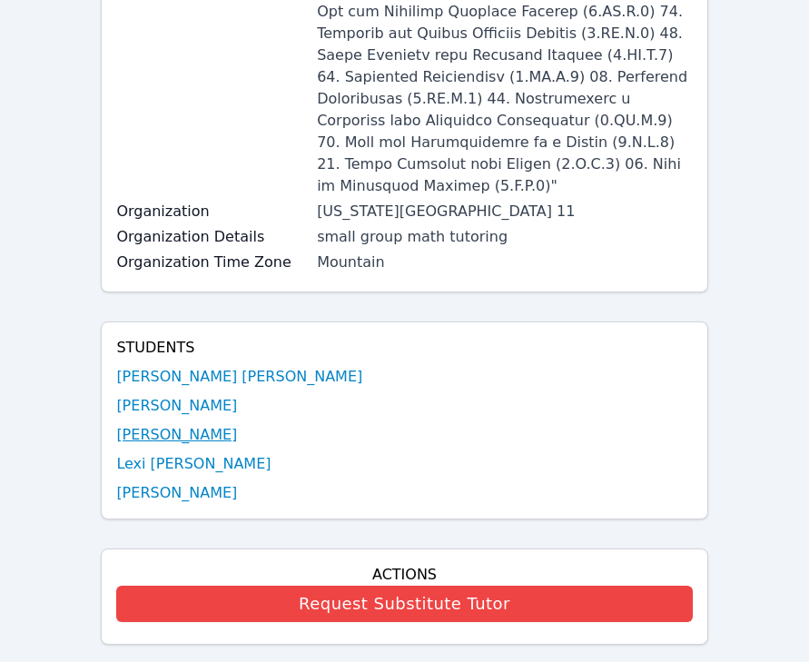
click at [199, 424] on link "Carlie Powell" at bounding box center [176, 435] width 121 height 22
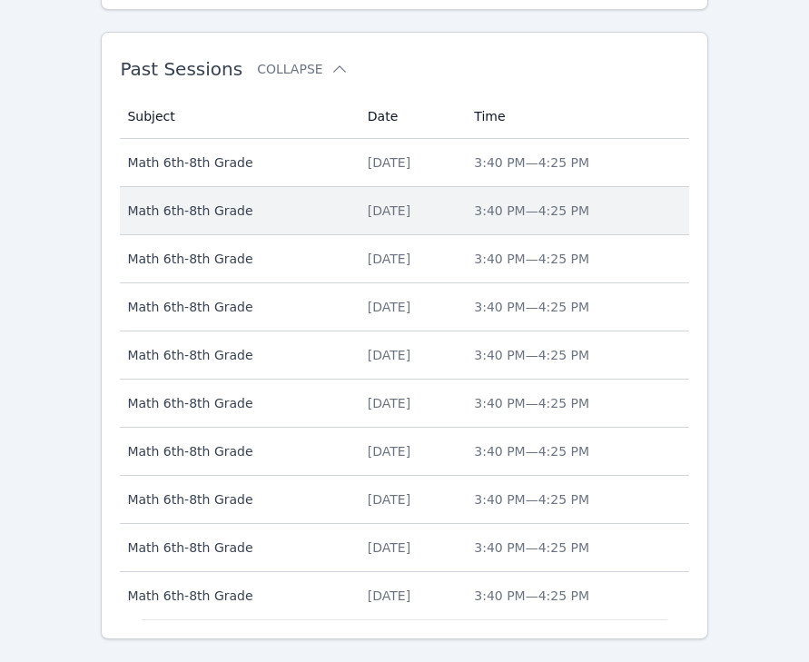
scroll to position [1288, 0]
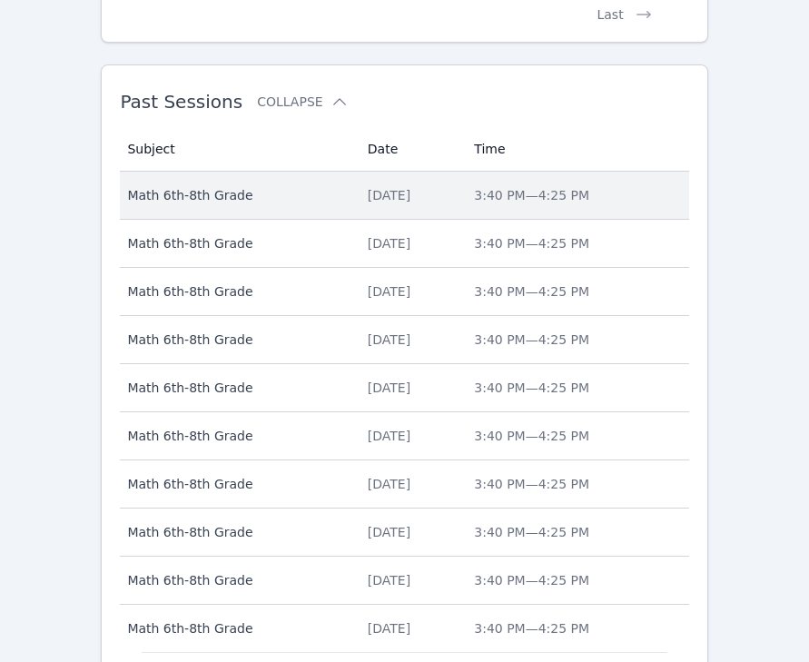
click at [273, 191] on span "Math 6th-8th Grade" at bounding box center [236, 195] width 218 height 18
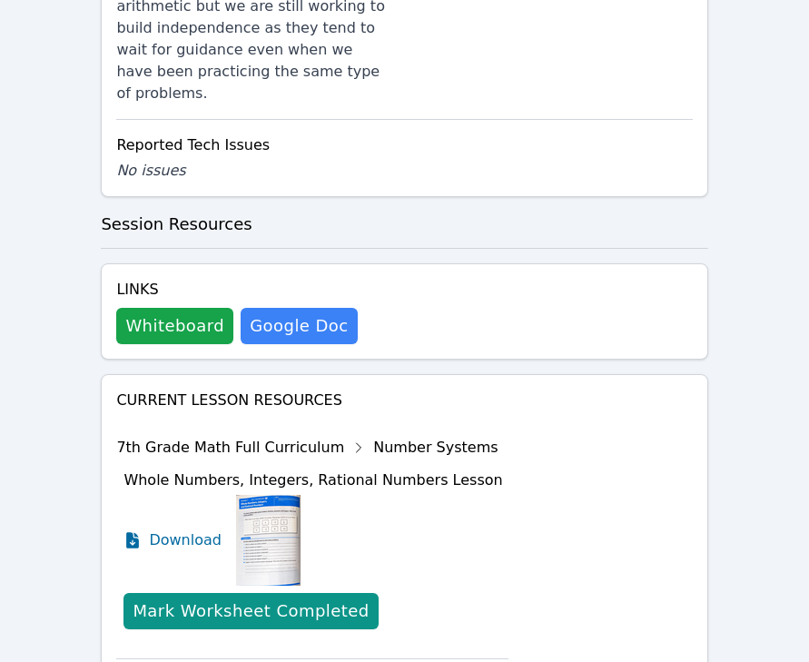
scroll to position [2023, 0]
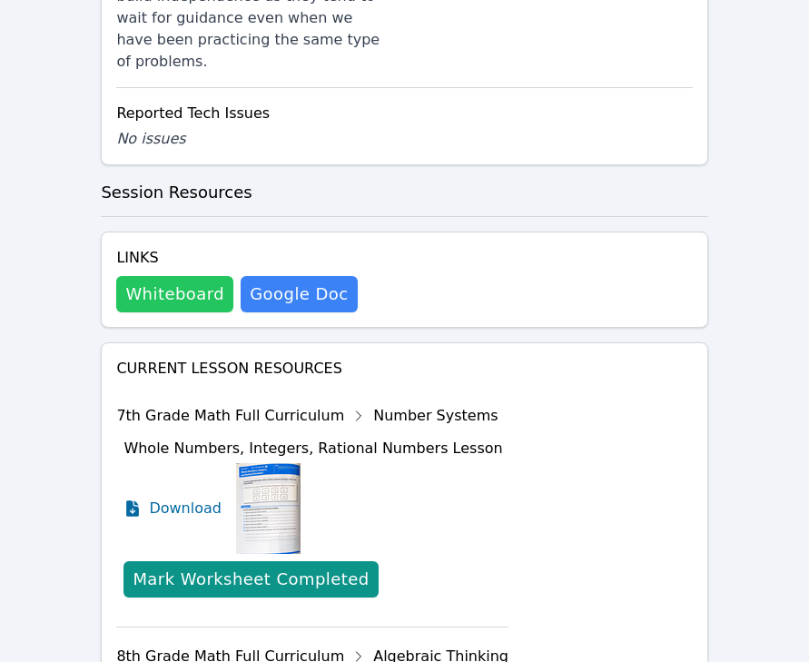
click at [173, 276] on button "Whiteboard" at bounding box center [174, 294] width 117 height 36
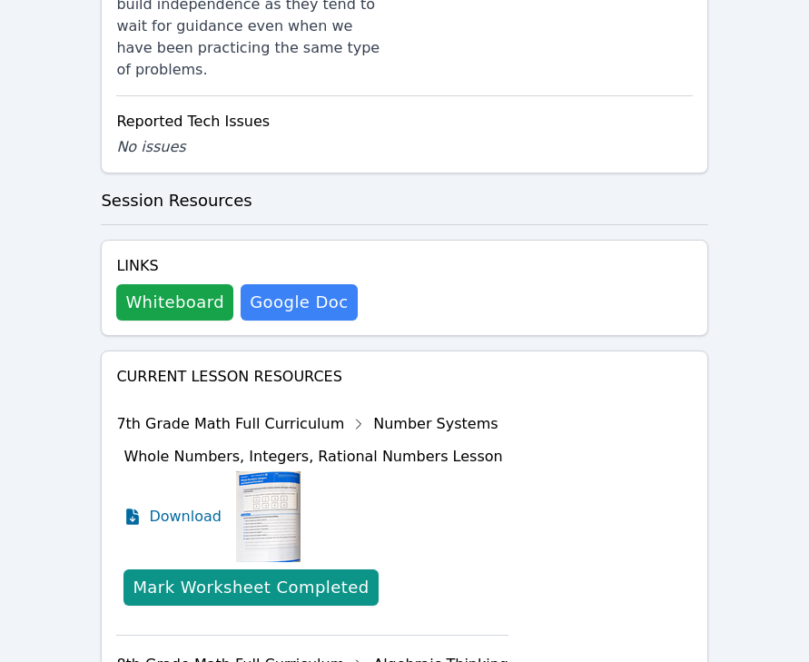
scroll to position [1432, 0]
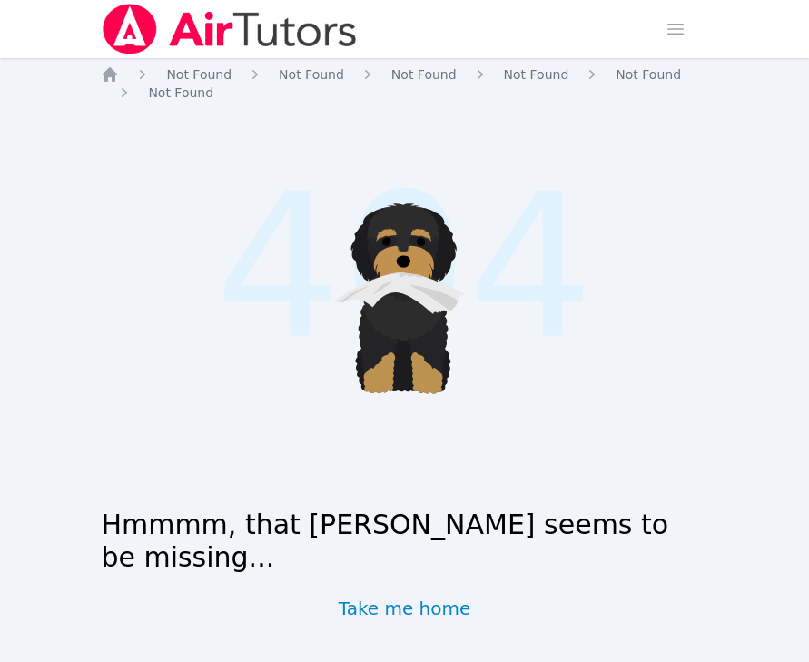
click at [194, 24] on img at bounding box center [229, 29] width 257 height 51
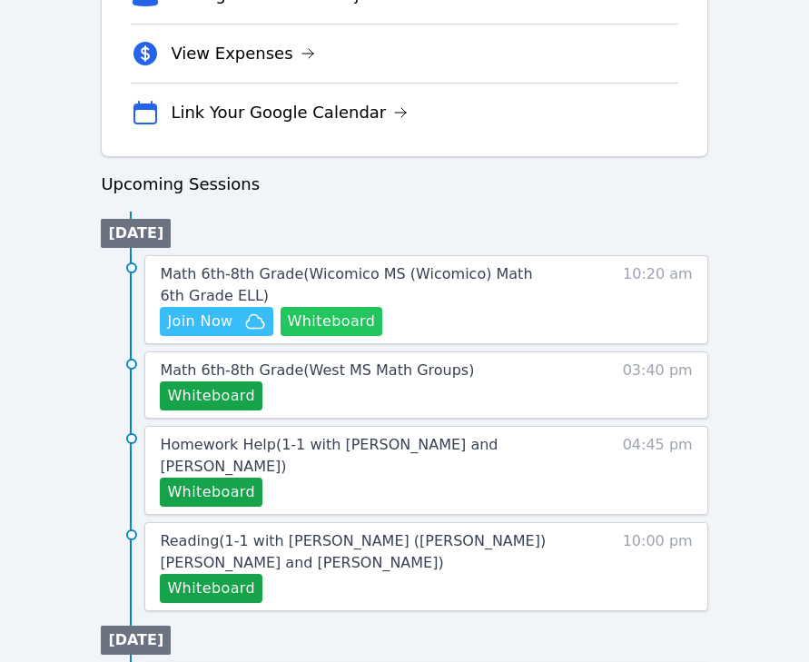
scroll to position [743, 0]
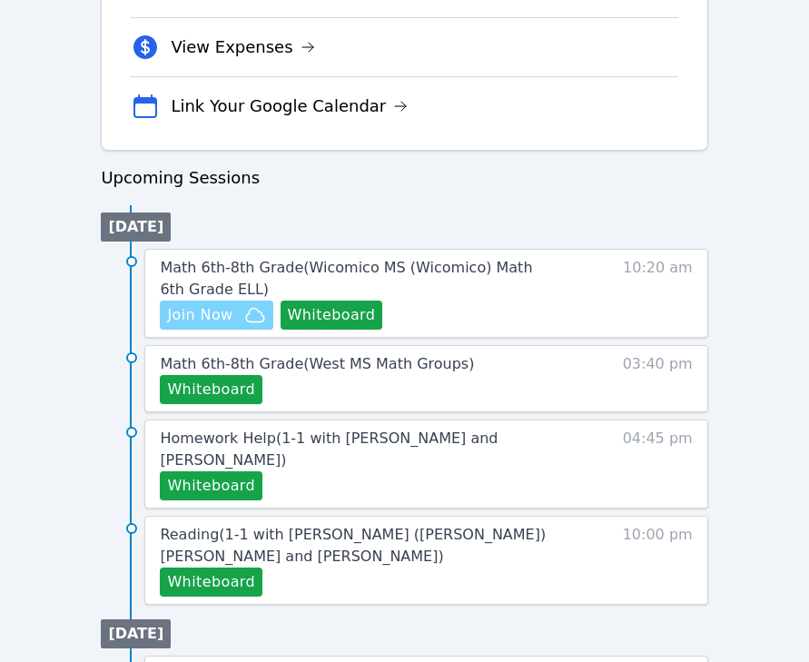
click at [194, 321] on span "Join Now" at bounding box center [199, 315] width 65 height 22
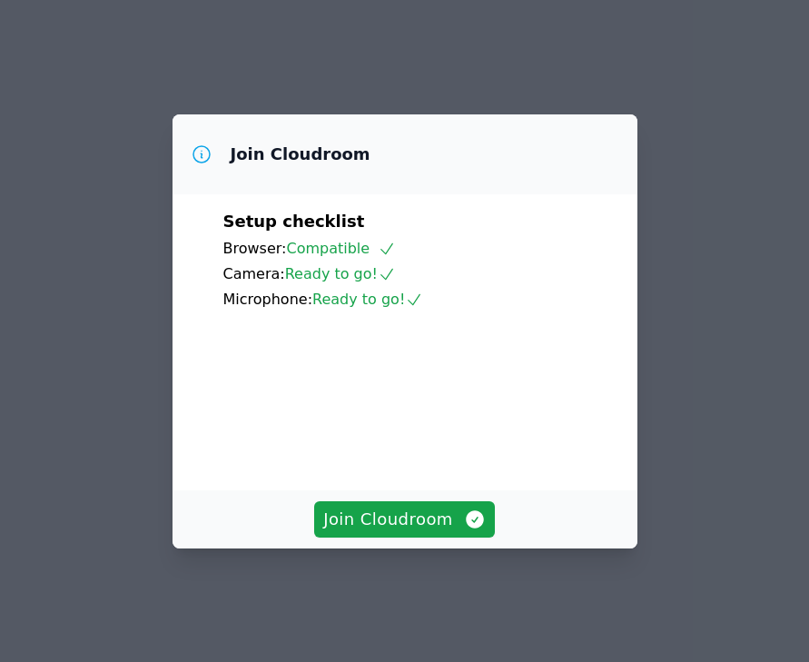
click at [406, 512] on div "Join Cloudroom" at bounding box center [404, 519] width 465 height 58
click at [423, 537] on button "Join Cloudroom" at bounding box center [404, 519] width 181 height 36
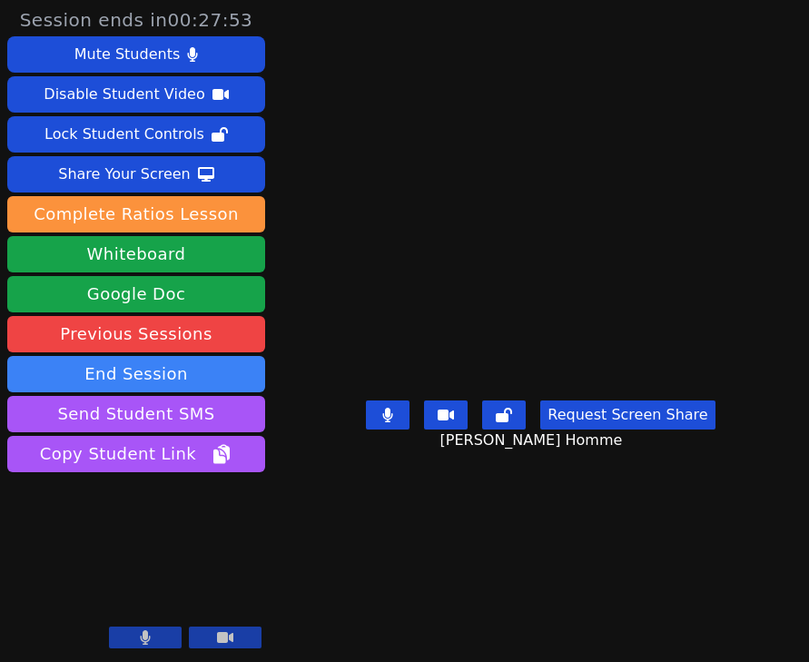
drag, startPoint x: 803, startPoint y: 243, endPoint x: 722, endPoint y: 240, distance: 80.8
click at [676, 240] on video at bounding box center [540, 294] width 272 height 196
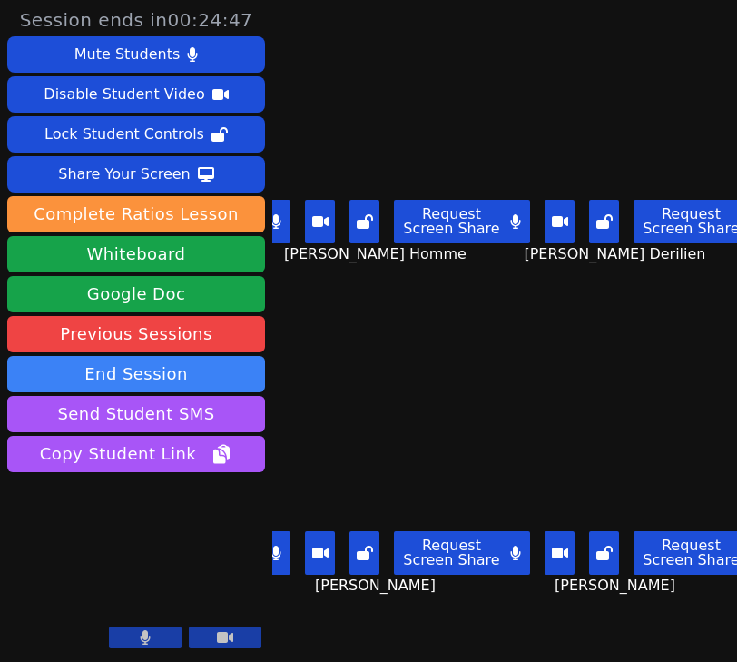
click at [568, 558] on icon at bounding box center [560, 552] width 16 height 15
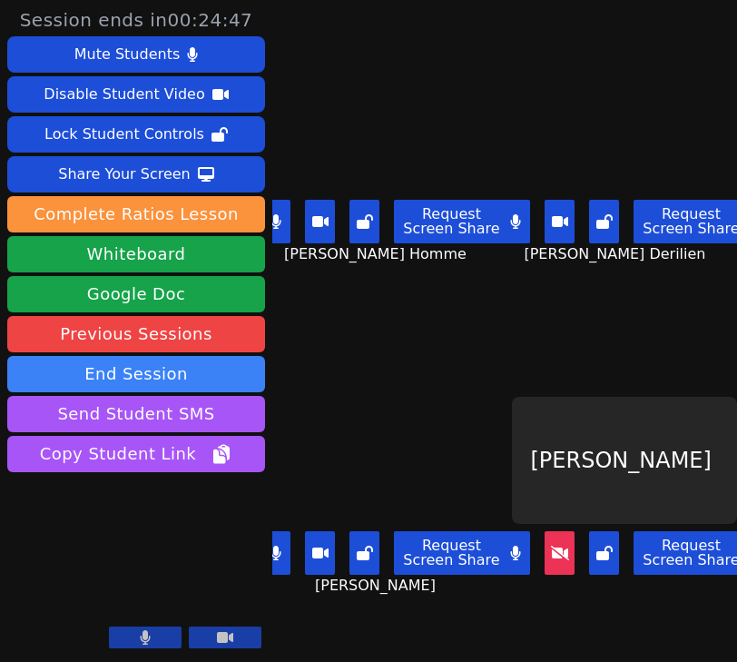
click at [568, 558] on icon at bounding box center [560, 552] width 18 height 15
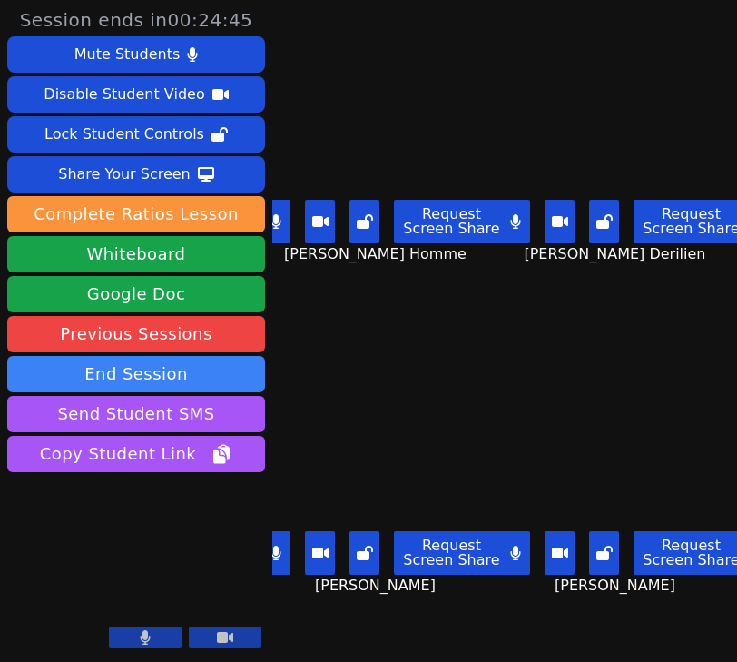
click at [527, 557] on button at bounding box center [516, 553] width 30 height 44
click at [285, 553] on button at bounding box center [276, 553] width 30 height 44
click at [288, 229] on button at bounding box center [276, 222] width 30 height 44
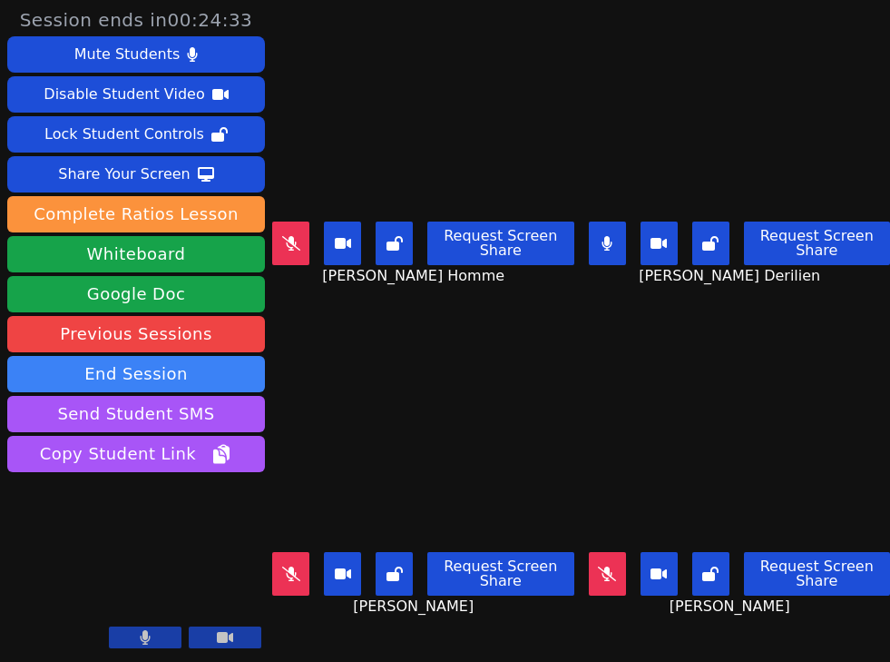
click at [606, 239] on icon at bounding box center [608, 243] width 10 height 15
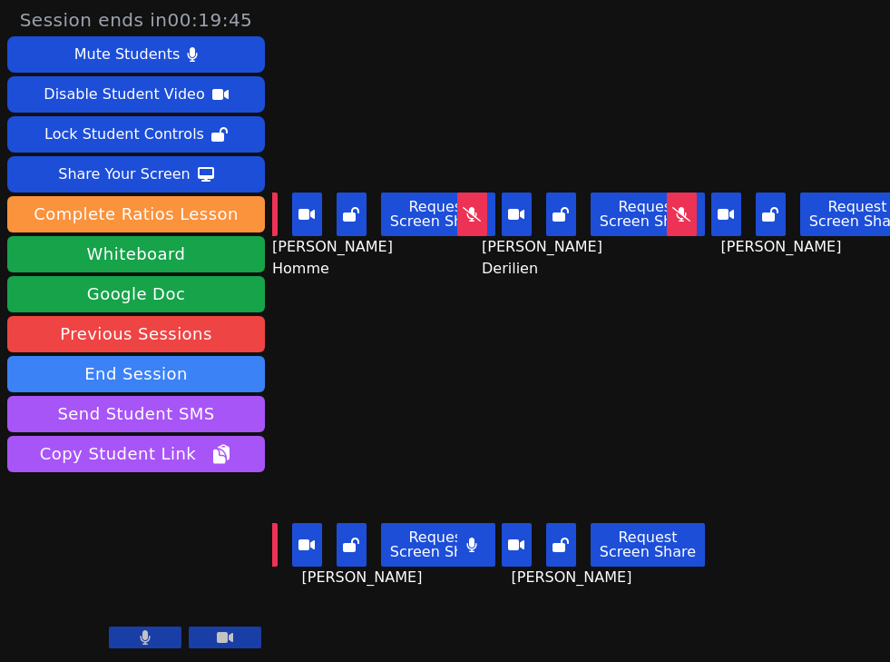
click at [278, 207] on button at bounding box center [263, 214] width 30 height 44
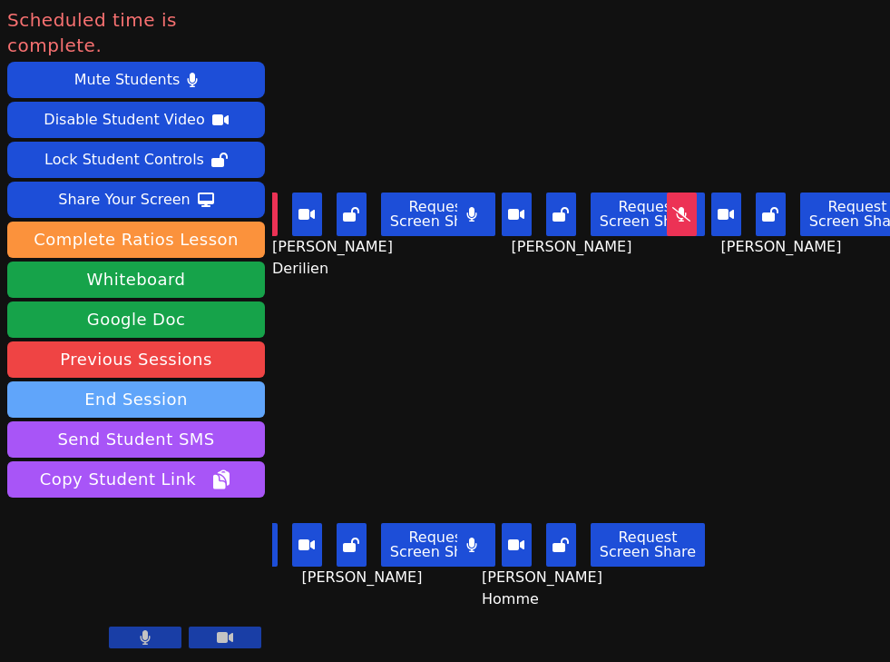
click at [176, 381] on button "End Session" at bounding box center [136, 399] width 258 height 36
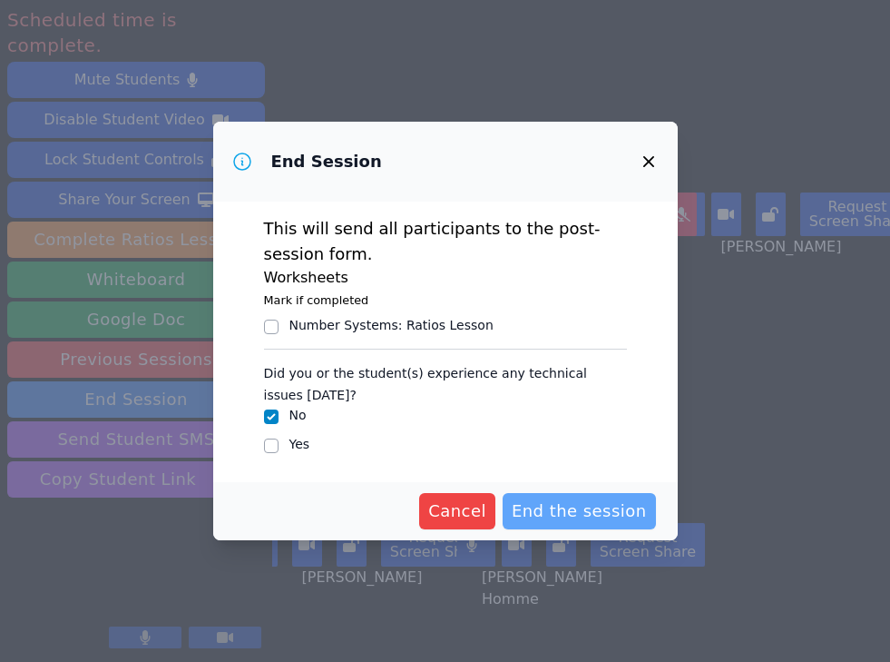
click at [593, 511] on span "End the session" at bounding box center [579, 510] width 135 height 25
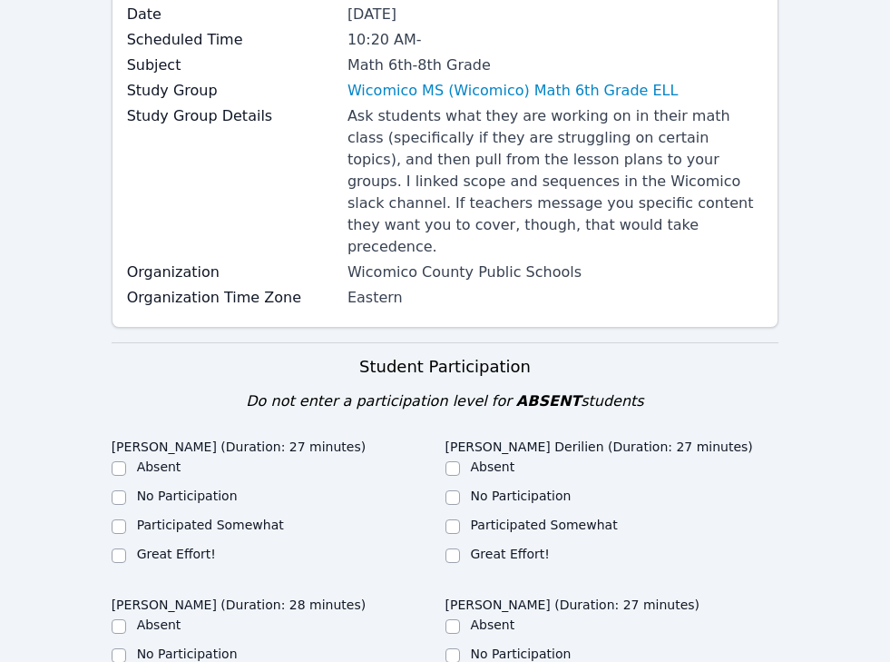
scroll to position [603, 0]
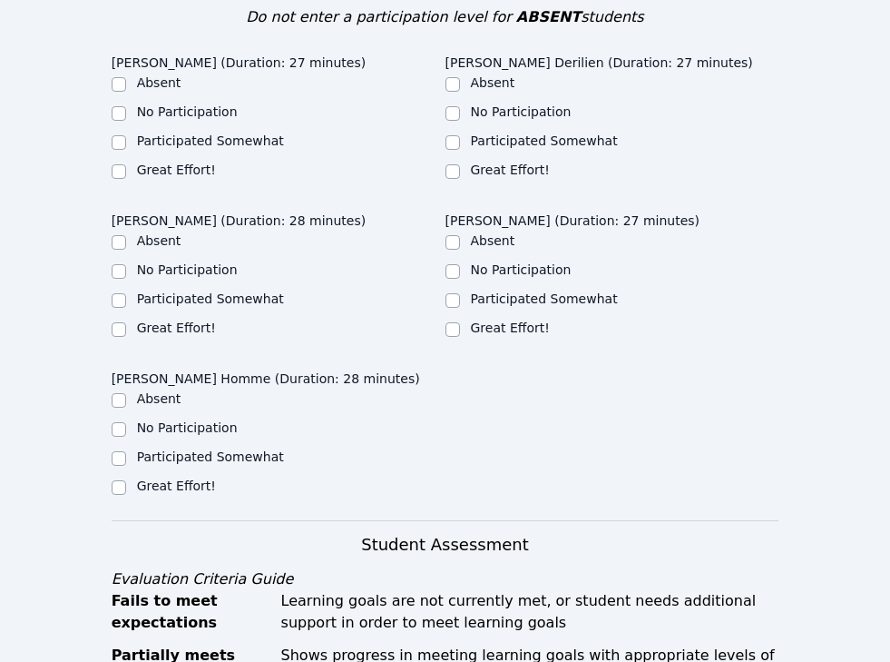
click at [174, 162] on label "Great Effort!" at bounding box center [176, 169] width 79 height 15
click at [126, 164] on input "Great Effort!" at bounding box center [119, 171] width 15 height 15
click at [191, 162] on label "Great Effort!" at bounding box center [176, 169] width 79 height 15
click at [126, 164] on input "Great Effort!" at bounding box center [119, 171] width 15 height 15
checkbox input "true"
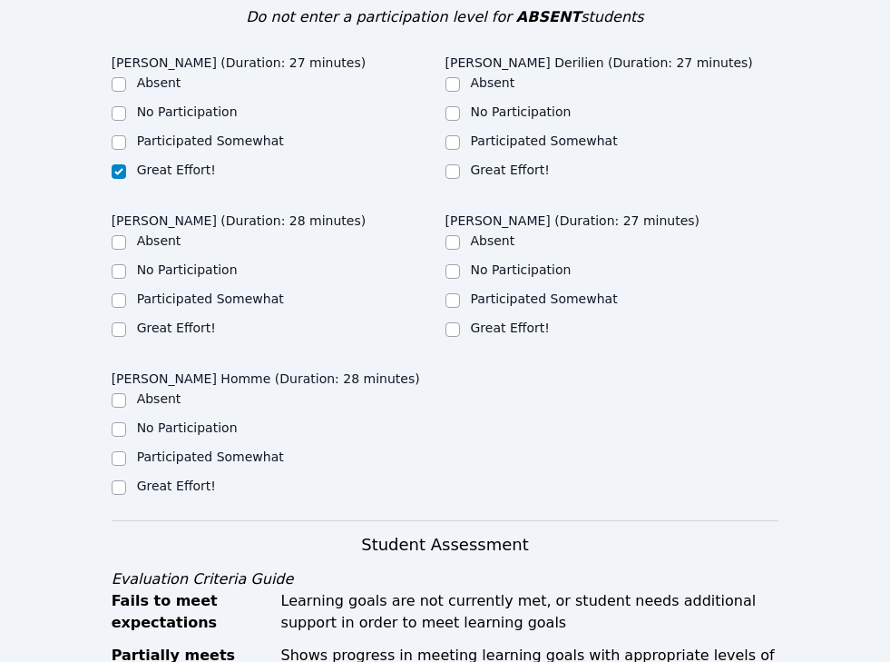
click at [480, 162] on label "Great Effort!" at bounding box center [510, 169] width 79 height 15
click at [460, 164] on input "Great Effort!" at bounding box center [453, 171] width 15 height 15
checkbox input "true"
click at [191, 320] on label "Great Effort!" at bounding box center [176, 327] width 79 height 15
click at [126, 322] on input "Great Effort!" at bounding box center [119, 329] width 15 height 15
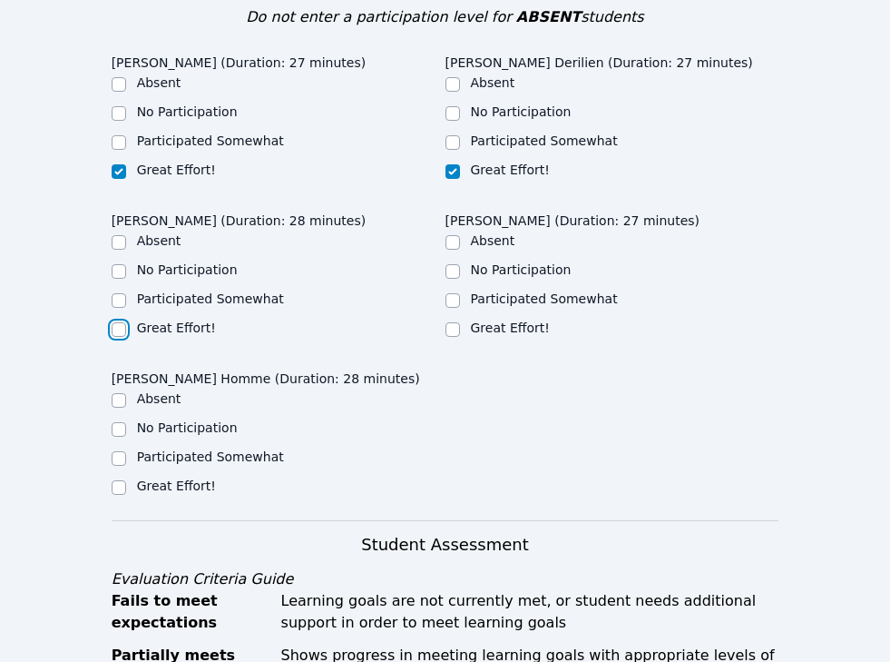
checkbox input "true"
click at [486, 320] on label "Great Effort!" at bounding box center [510, 327] width 79 height 15
click at [460, 322] on input "Great Effort!" at bounding box center [453, 329] width 15 height 15
checkbox input "true"
click at [189, 433] on ul "Absent No Participation Participated Somewhat Great Effort!" at bounding box center [279, 443] width 334 height 109
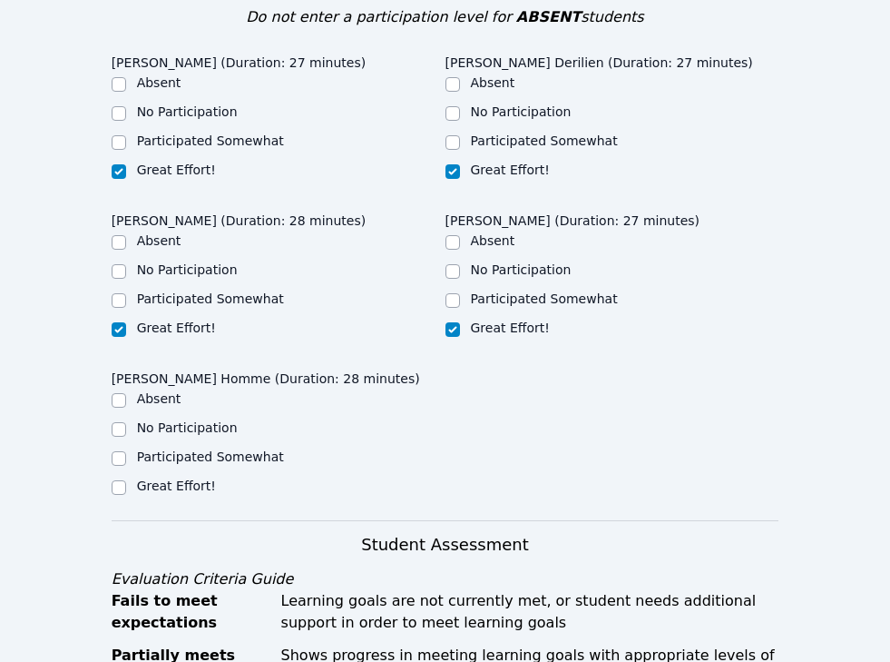
scroll to position [684, 0]
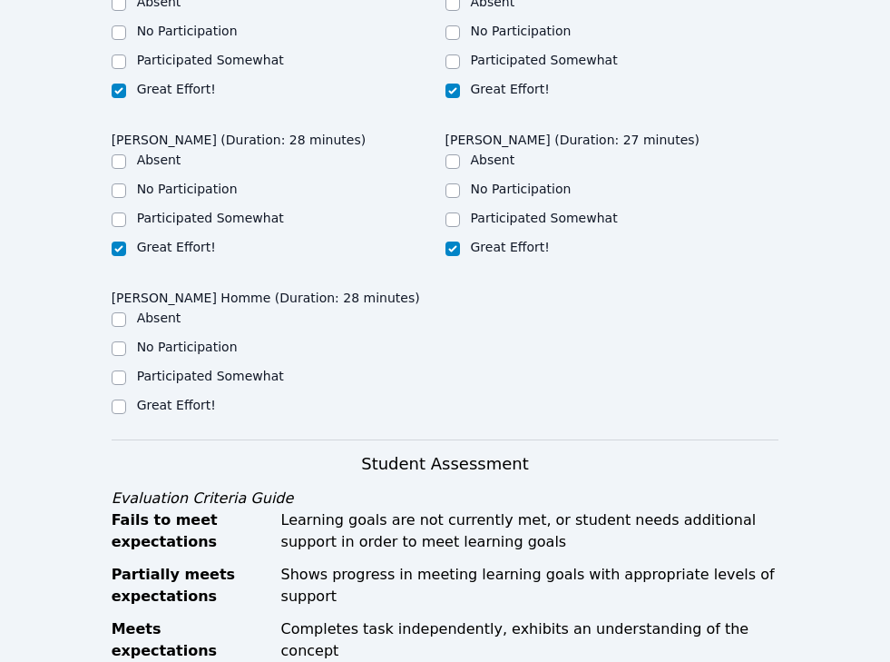
click at [182, 367] on div "Participated Somewhat" at bounding box center [279, 378] width 334 height 22
click at [182, 396] on div "Great Effort!" at bounding box center [176, 405] width 79 height 18
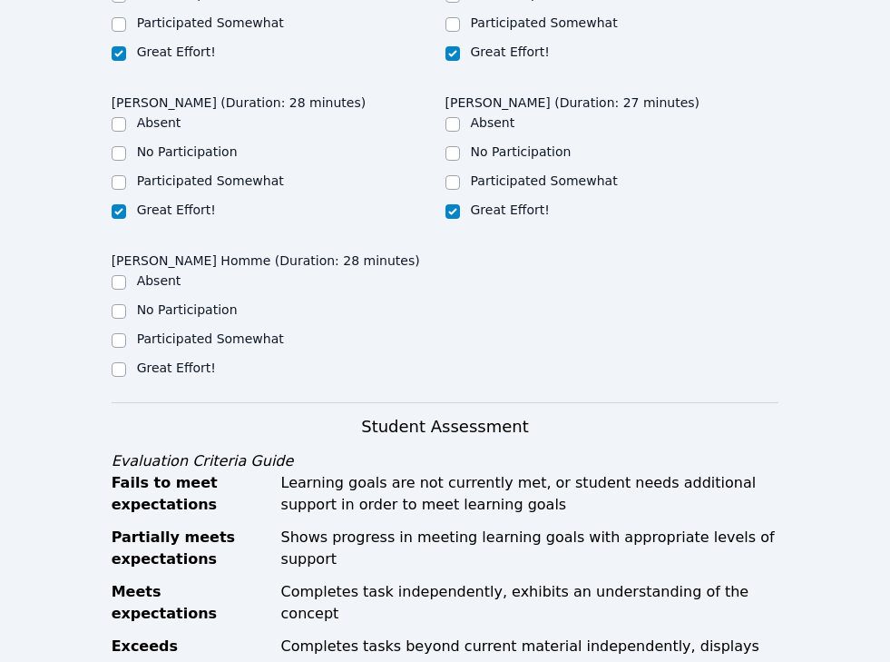
click at [176, 360] on label "Great Effort!" at bounding box center [176, 367] width 79 height 15
click at [126, 362] on input "Great Effort!" at bounding box center [119, 369] width 15 height 15
checkbox input "true"
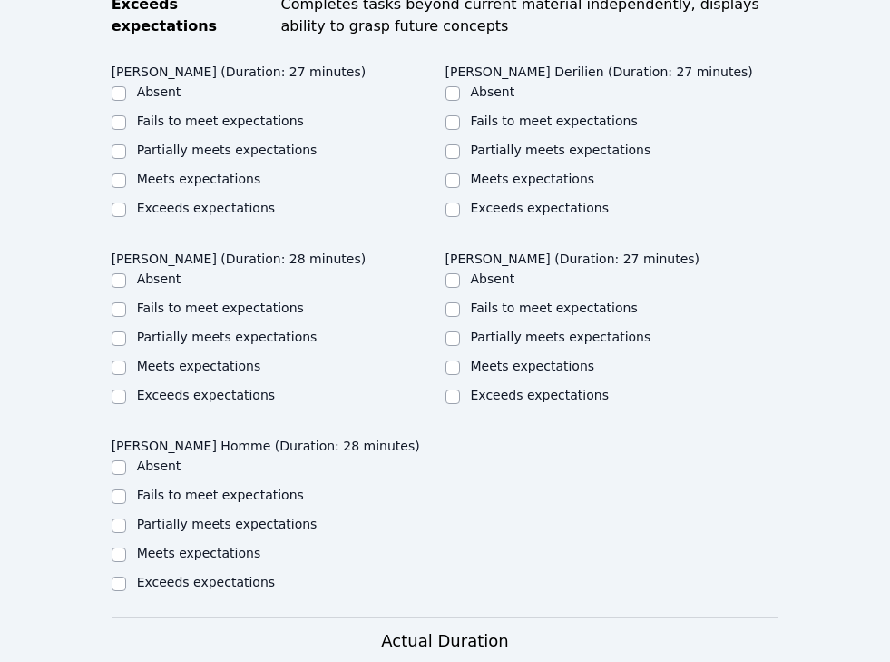
scroll to position [1362, 0]
click at [222, 172] on label "Meets expectations" at bounding box center [199, 179] width 124 height 15
click at [126, 174] on input "Meets expectations" at bounding box center [119, 181] width 15 height 15
checkbox input "true"
click at [226, 142] on div "Partially meets expectations" at bounding box center [279, 153] width 334 height 22
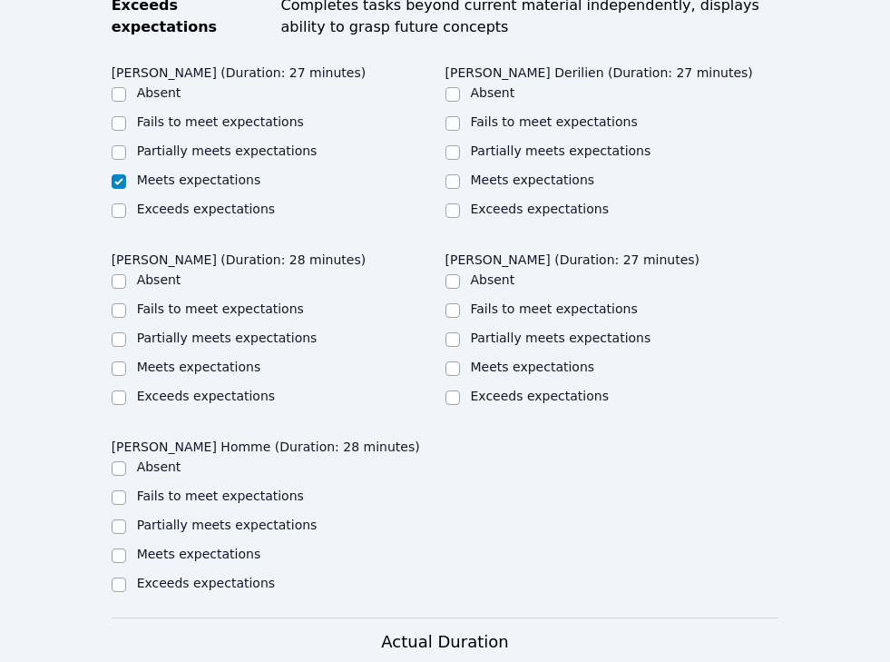
click at [240, 143] on label "Partially meets expectations" at bounding box center [227, 150] width 181 height 15
click at [126, 145] on input "Partially meets expectations" at bounding box center [119, 152] width 15 height 15
checkbox input "true"
checkbox input "false"
click at [181, 546] on label "Meets expectations" at bounding box center [199, 553] width 124 height 15
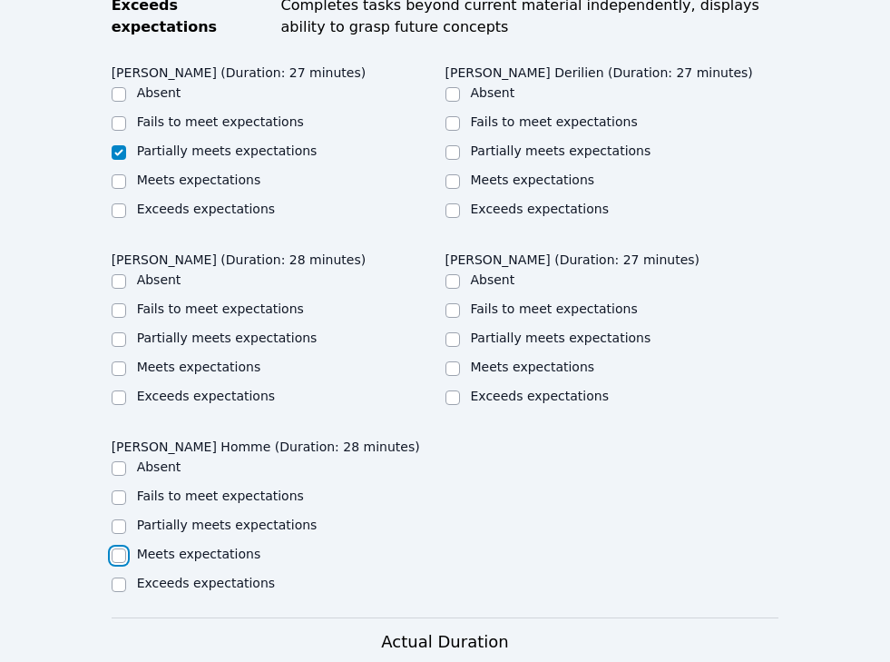
click at [126, 548] on input "Meets expectations" at bounding box center [119, 555] width 15 height 15
checkbox input "true"
click at [181, 517] on label "Partially meets expectations" at bounding box center [227, 524] width 181 height 15
click at [126, 519] on input "Partially meets expectations" at bounding box center [119, 526] width 15 height 15
checkbox input "true"
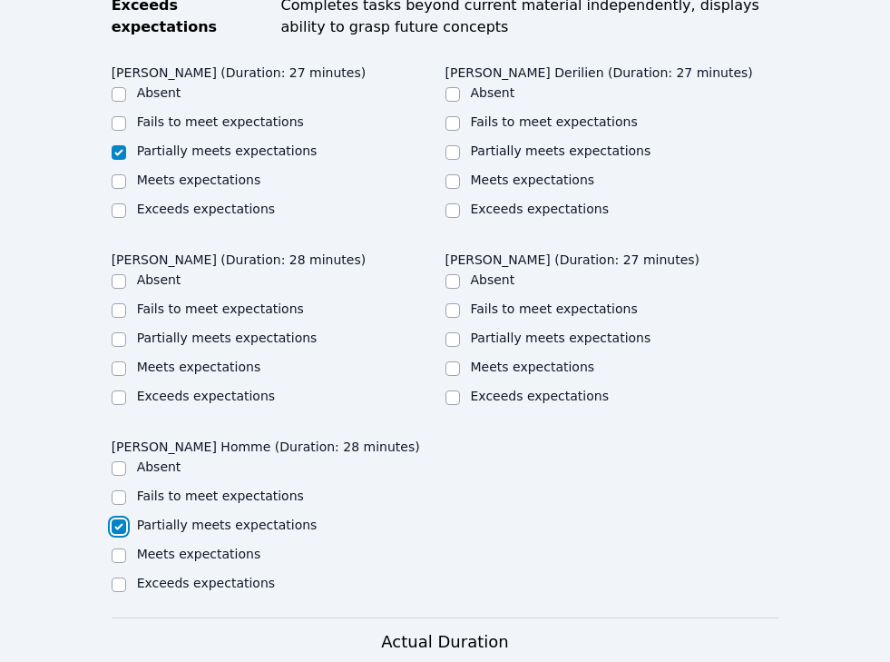
checkbox input "false"
click at [194, 359] on label "Meets expectations" at bounding box center [199, 366] width 124 height 15
click at [126, 361] on input "Meets expectations" at bounding box center [119, 368] width 15 height 15
checkbox input "true"
click at [537, 359] on label "Meets expectations" at bounding box center [533, 366] width 124 height 15
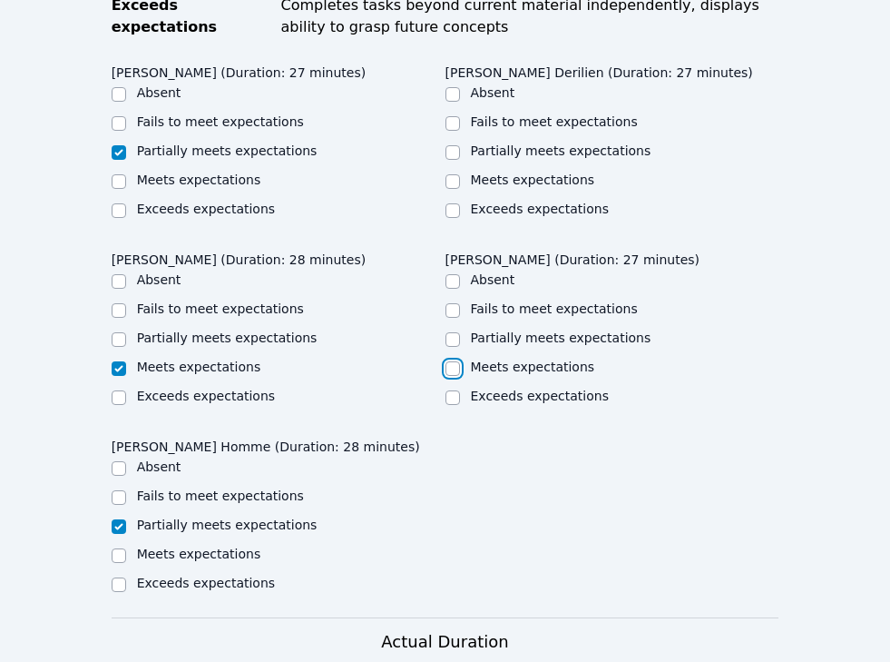
click at [460, 361] on input "Meets expectations" at bounding box center [453, 368] width 15 height 15
checkbox input "true"
click at [525, 172] on label "Meets expectations" at bounding box center [533, 179] width 124 height 15
click at [460, 174] on input "Meets expectations" at bounding box center [453, 181] width 15 height 15
checkbox input "true"
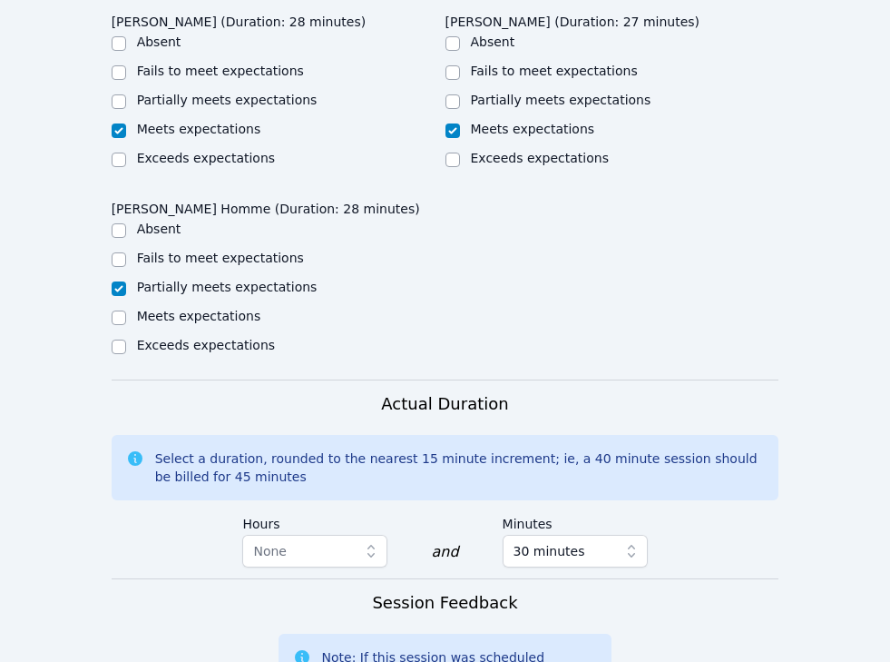
scroll to position [1733, 0]
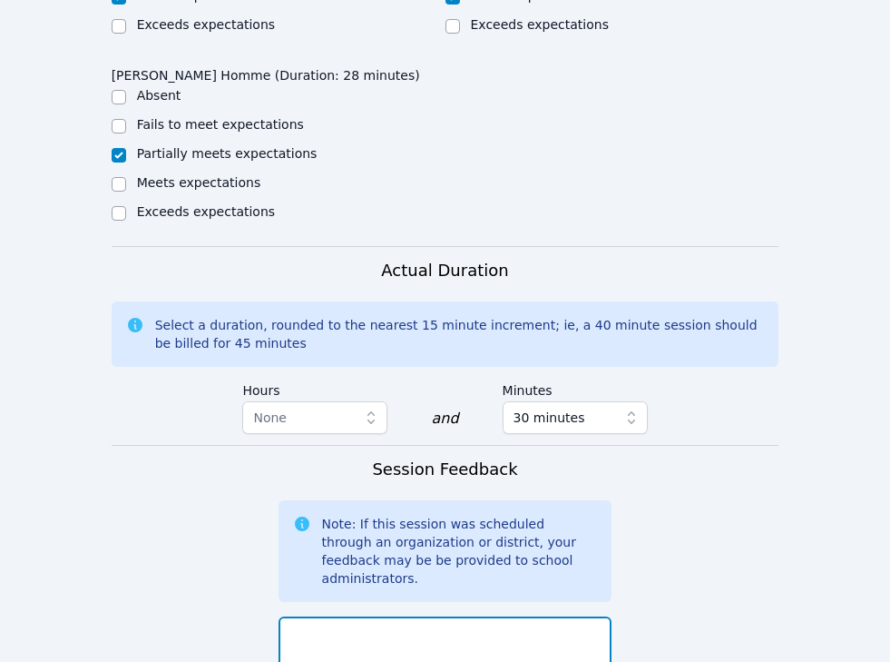
click at [390, 616] on textarea at bounding box center [446, 665] width 334 height 98
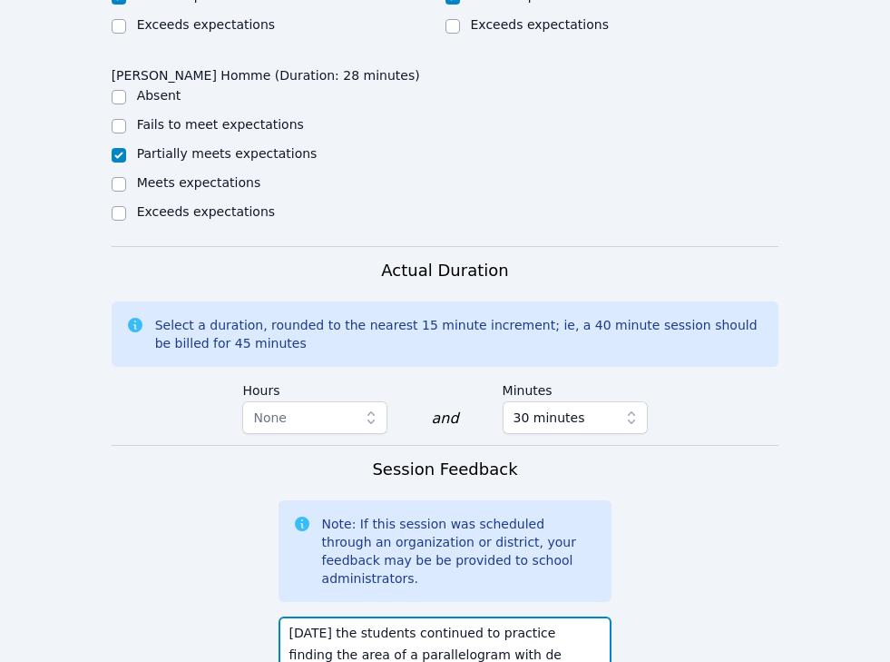
drag, startPoint x: 481, startPoint y: 554, endPoint x: 402, endPoint y: 551, distance: 79.0
click at [402, 616] on textarea "[DATE] the students continued to practice finding the area of a parallelogram w…" at bounding box center [446, 665] width 334 height 98
click at [451, 616] on textarea "[DATE] the students practice finding the area of a parallelogram with de" at bounding box center [446, 665] width 334 height 98
click at [459, 616] on textarea "[DATE] the students practiced finding the area of a parallelogram with de" at bounding box center [446, 665] width 334 height 98
click at [516, 627] on textarea "[DATE] the students practiced finding the area of a parallelogram with decimals…" at bounding box center [446, 665] width 334 height 98
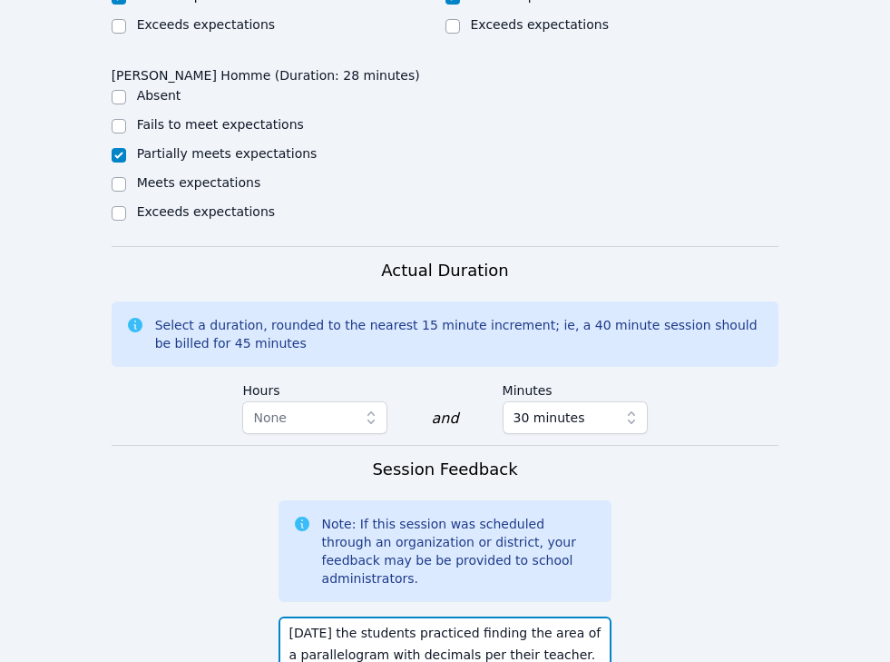
scroll to position [13, 0]
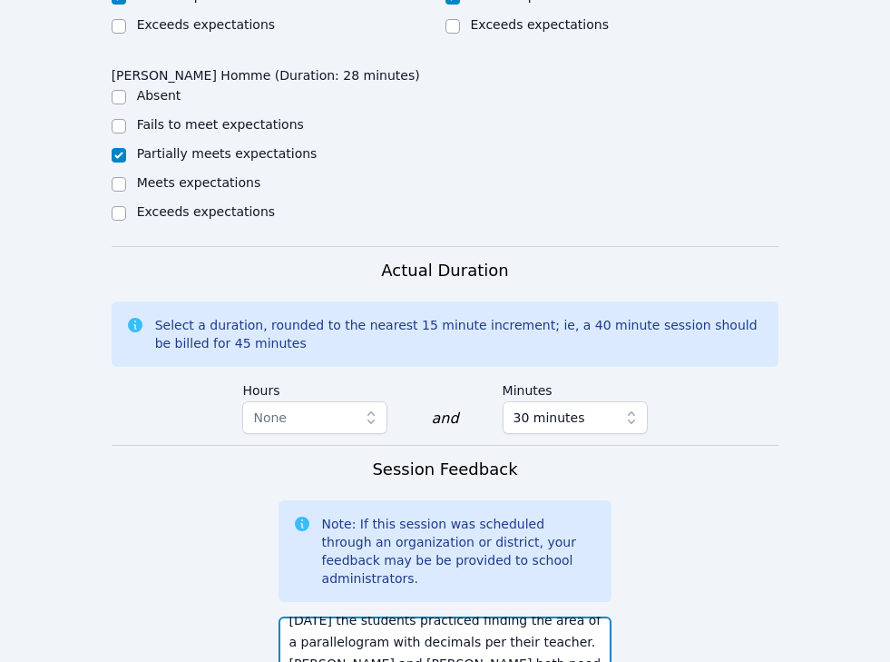
click at [450, 628] on textarea "[DATE] the students practiced finding the area of a parallelogram with decimals…" at bounding box center [446, 665] width 334 height 98
drag, startPoint x: 598, startPoint y: 628, endPoint x: 468, endPoint y: 631, distance: 129.8
click at [471, 631] on textarea "[DATE] the students practiced finding the area of a parallelogram with decimals…" at bounding box center [446, 665] width 334 height 98
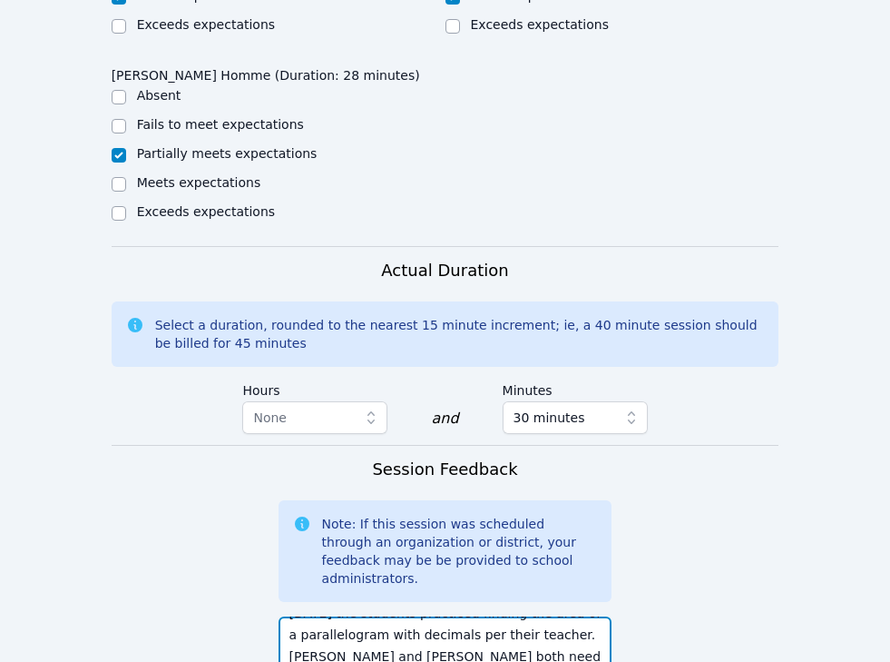
drag, startPoint x: 448, startPoint y: 630, endPoint x: 583, endPoint y: 630, distance: 134.3
click at [583, 630] on textarea "[DATE] the students practiced finding the area of a parallelogram with decimals…" at bounding box center [446, 666] width 334 height 100
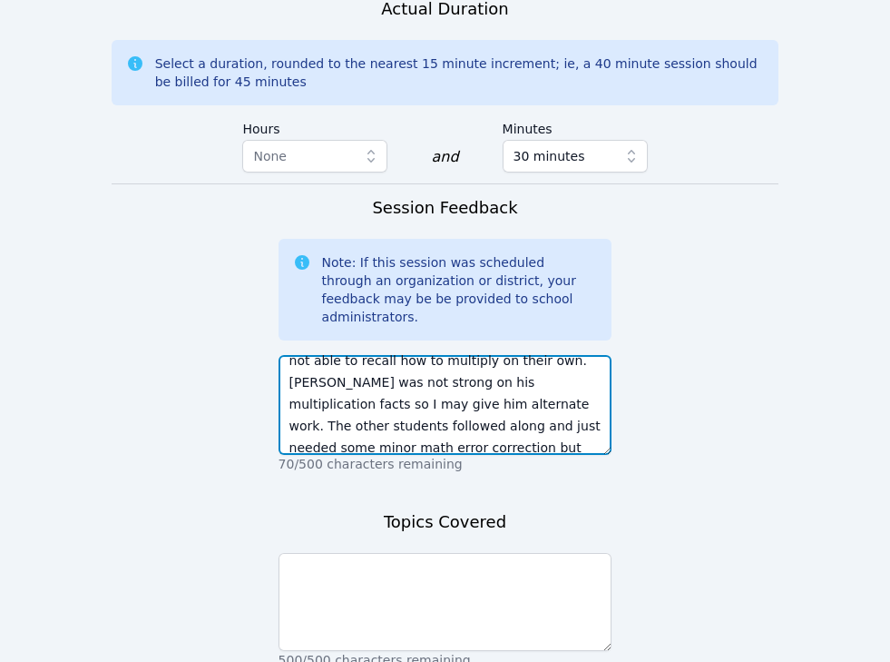
scroll to position [0, 0]
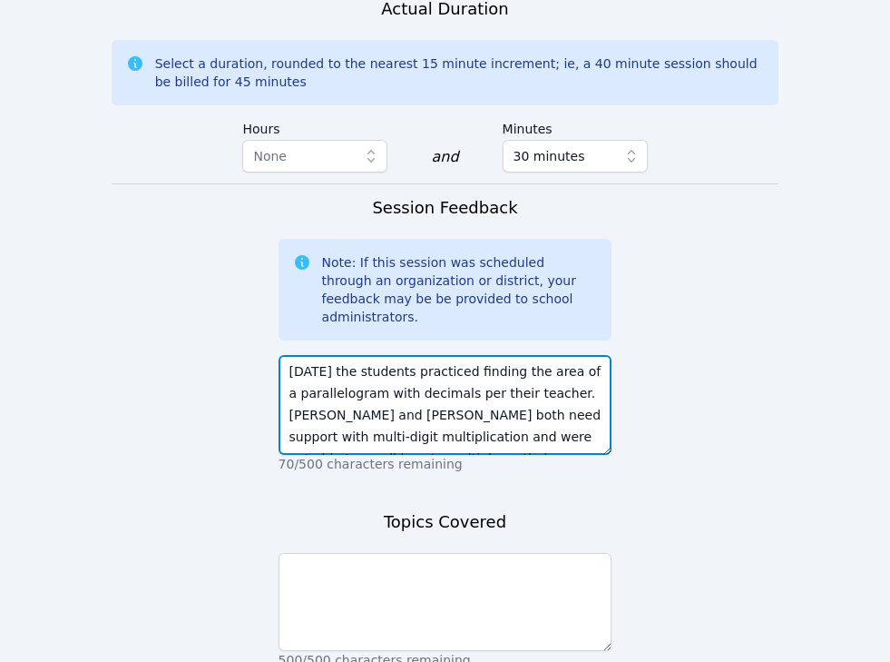
drag, startPoint x: 463, startPoint y: 287, endPoint x: 456, endPoint y: 303, distance: 17.5
click at [456, 355] on textarea "[DATE] the students practiced finding the area of a parallelogram with decimals…" at bounding box center [446, 405] width 334 height 100
type textarea "[DATE] the students practiced finding the area of a parallelogram with decimals…"
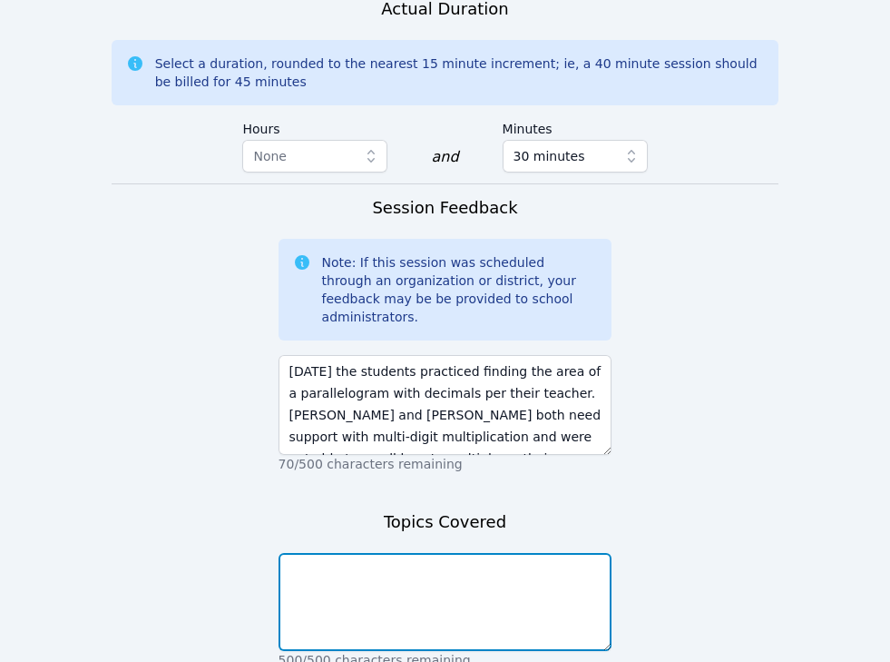
click at [483, 553] on textarea at bounding box center [446, 602] width 334 height 98
paste textarea "finding the area of a parallelogram with decimals"
type textarea "finding the area of a parallelogram with decimal dimensions"
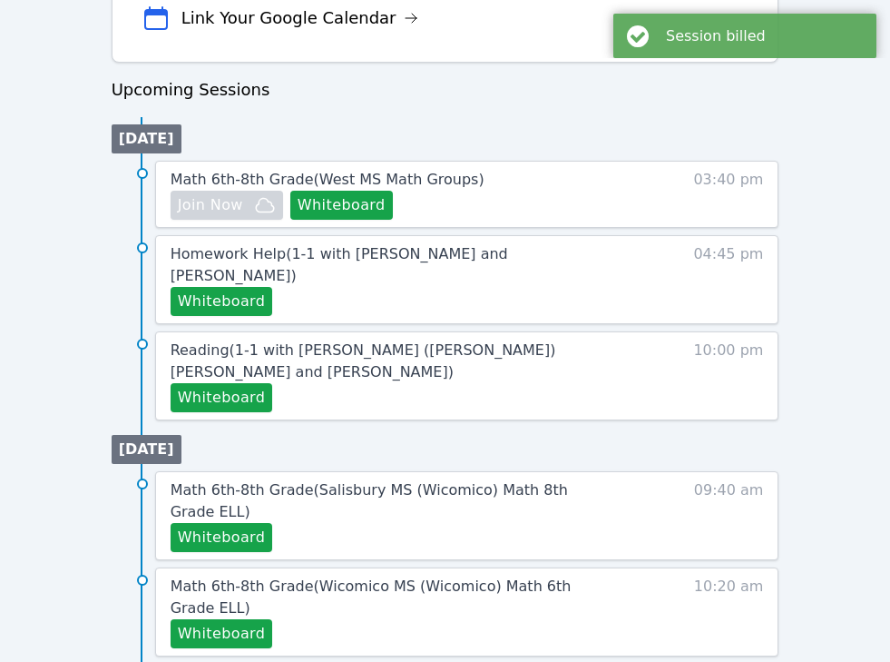
scroll to position [910, 0]
